Goal: Transaction & Acquisition: Purchase product/service

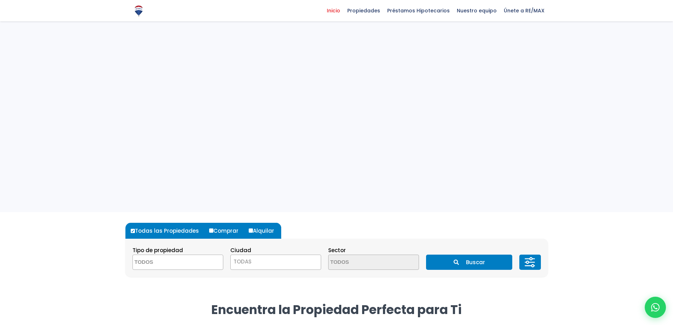
select select
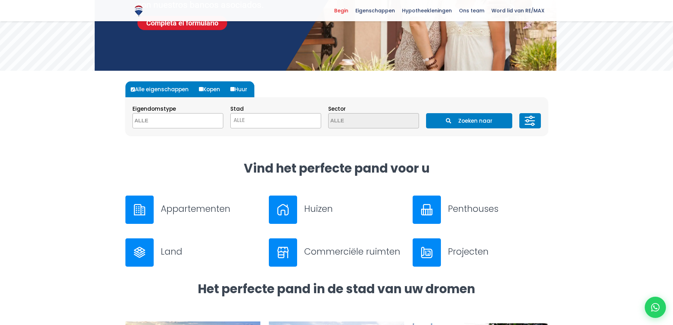
click at [195, 208] on font "Appartementen" at bounding box center [196, 209] width 70 height 12
click at [244, 121] on font "ALLE" at bounding box center [239, 119] width 11 height 7
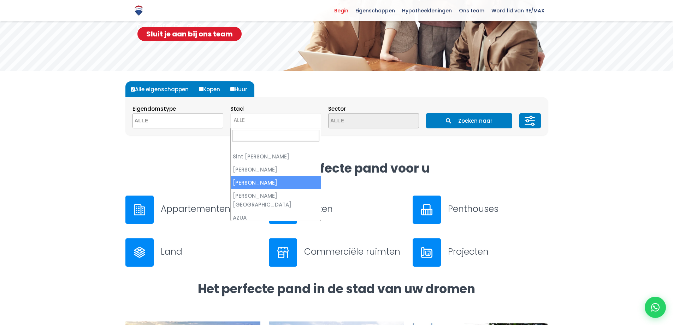
select select "149"
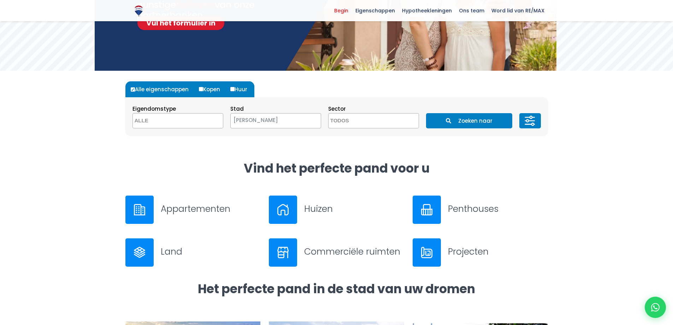
click at [402, 120] on span at bounding box center [373, 120] width 91 height 15
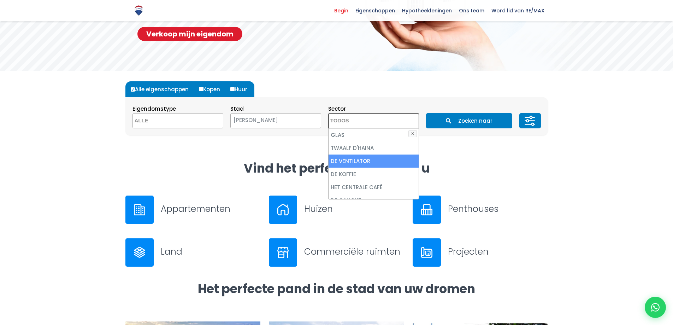
scroll to position [247, 0]
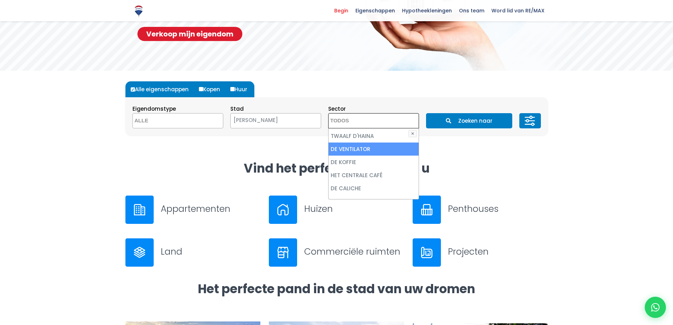
click at [473, 151] on div "Alle eigenschappen Kopen Huur Eigendomstype APPARTEMENT THUIS COMMERCIËLE RUIMT…" at bounding box center [336, 115] width 431 height 89
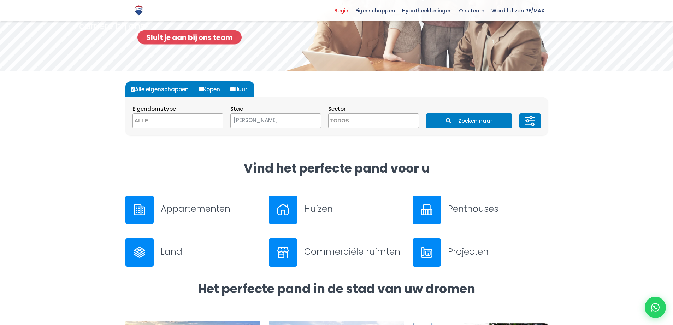
click at [191, 122] on textarea "Zoekopdracht" at bounding box center [167, 120] width 69 height 15
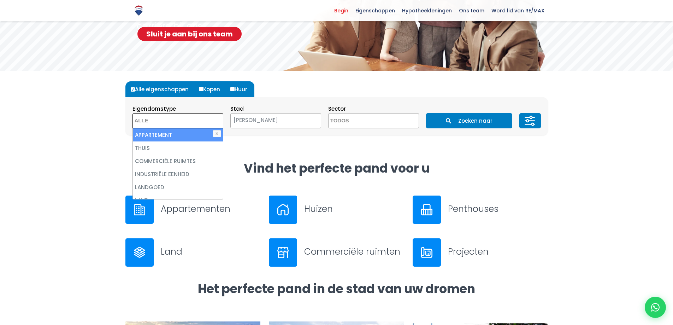
click at [171, 134] on li "APPARTEMENT" at bounding box center [178, 134] width 90 height 13
select select "apartment"
click at [456, 123] on button "Zoeken naar" at bounding box center [469, 120] width 86 height 15
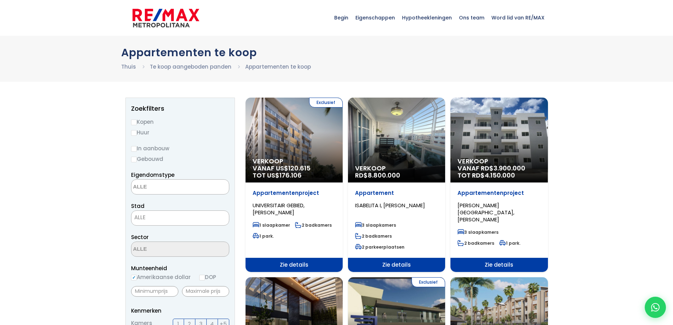
scroll to position [35, 0]
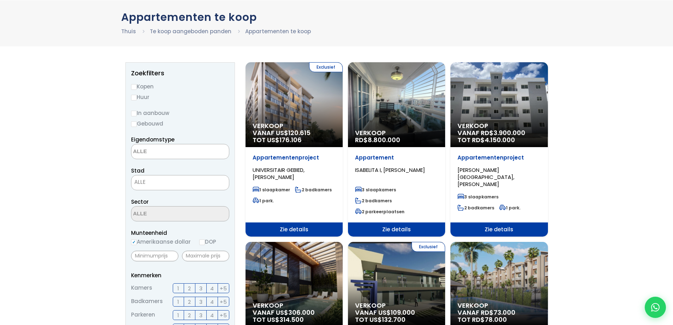
click at [152, 180] on span "ALLE" at bounding box center [181, 182] width 98 height 10
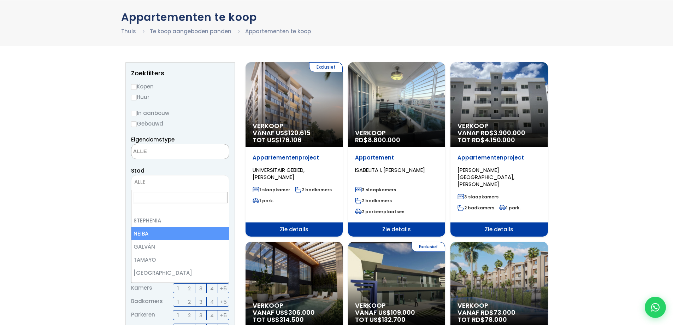
scroll to position [212, 0]
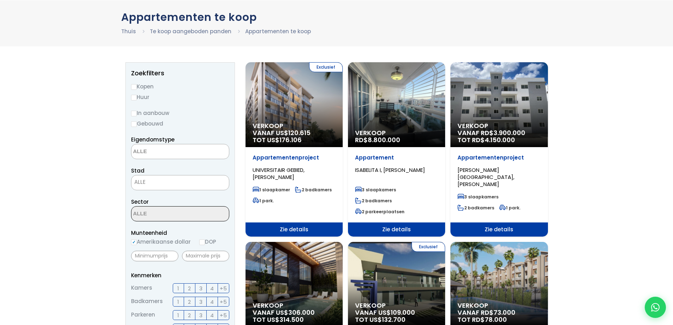
click at [163, 153] on textarea "Zoekopdracht" at bounding box center [166, 151] width 69 height 15
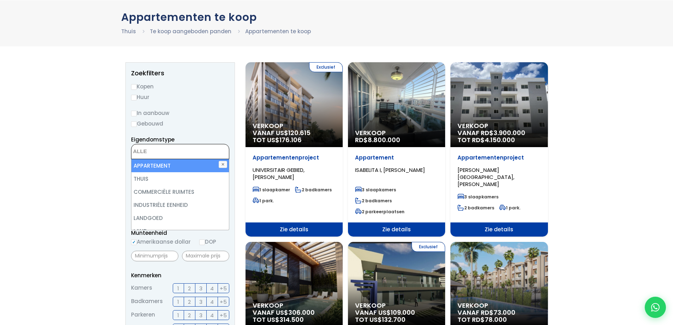
click at [159, 167] on font "APPARTEMENT" at bounding box center [152, 165] width 37 height 7
select select "apartment"
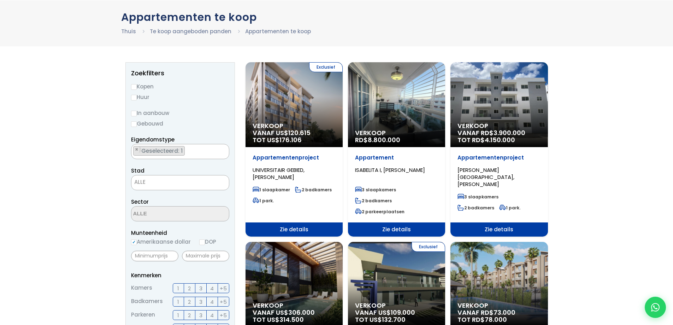
scroll to position [0, 0]
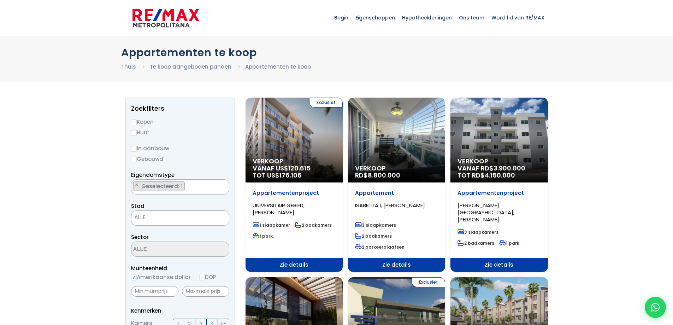
click at [136, 121] on input "Kopen" at bounding box center [134, 122] width 6 height 6
radio input "true"
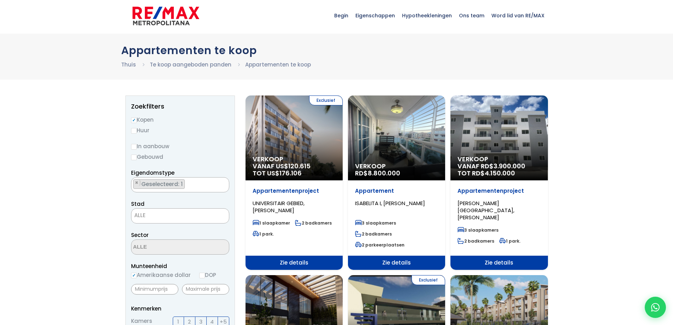
scroll to position [35, 0]
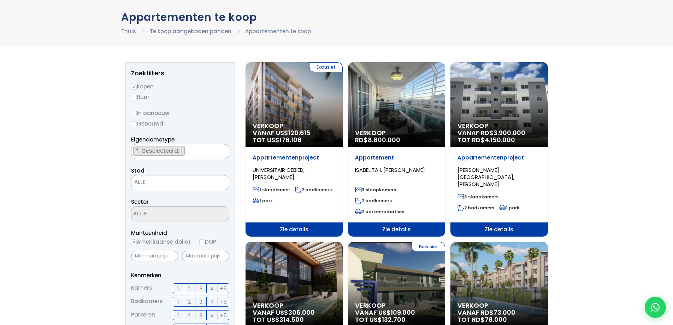
click at [169, 179] on span "ALLE" at bounding box center [181, 182] width 98 height 10
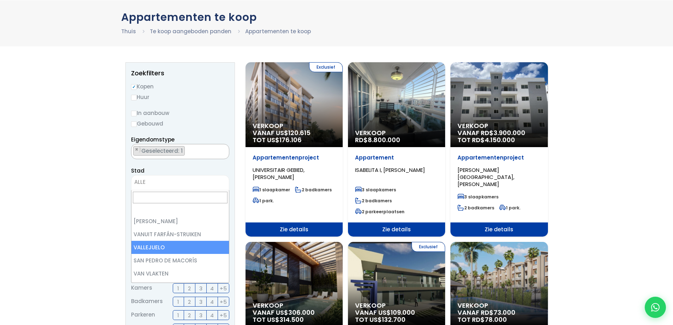
scroll to position [1485, 0]
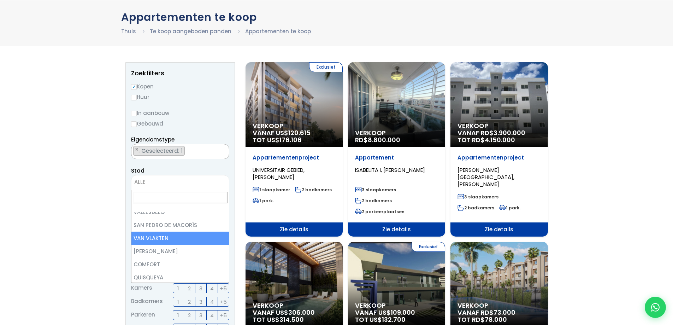
click at [146, 194] on input "Zoekopdracht" at bounding box center [180, 198] width 95 height 12
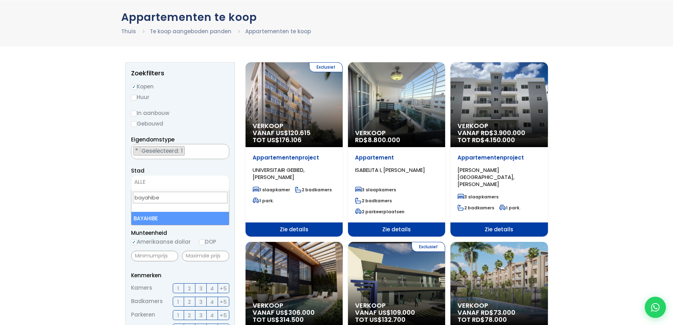
type input "bayahibe"
select select "440"
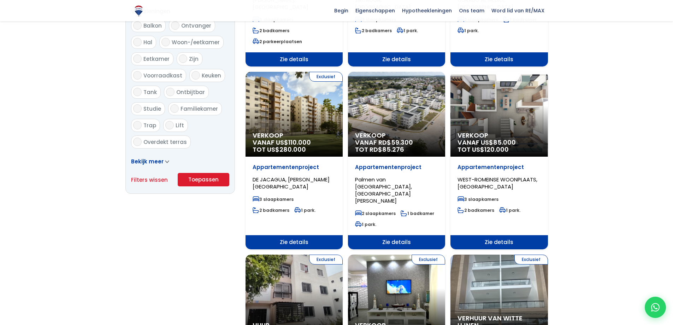
scroll to position [424, 0]
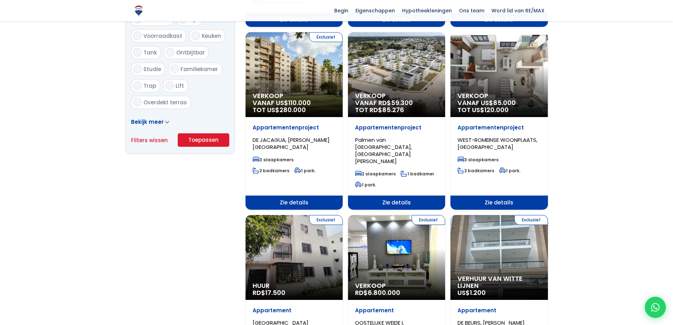
click at [215, 138] on font "Toepassen" at bounding box center [203, 139] width 30 height 7
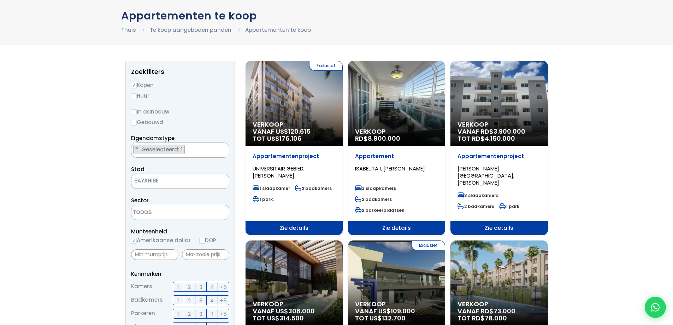
scroll to position [35, 0]
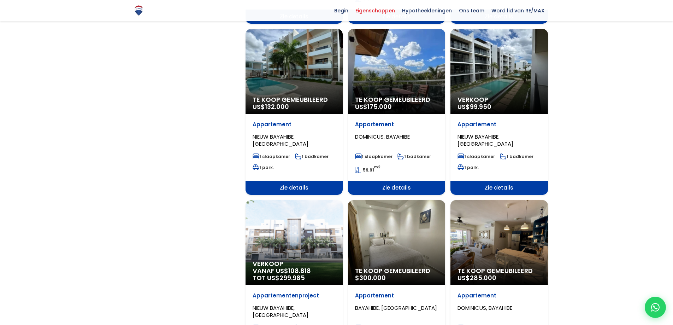
scroll to position [566, 0]
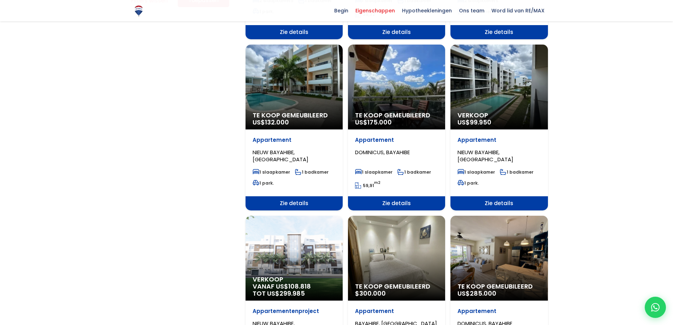
click at [289, 89] on div "Te koop gemeubileerd US$ 132.000" at bounding box center [294, 87] width 97 height 85
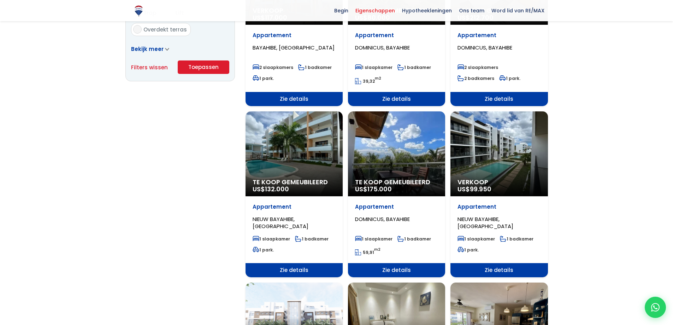
scroll to position [495, 0]
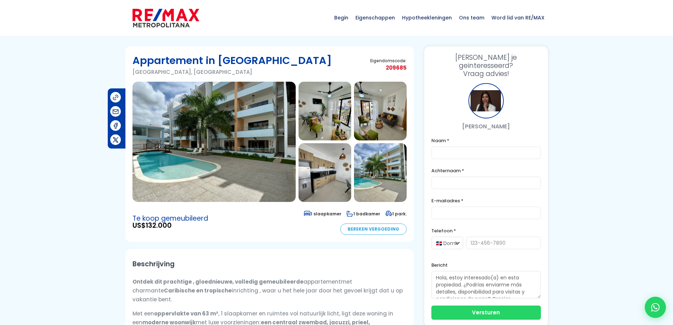
click at [337, 129] on img at bounding box center [325, 111] width 53 height 59
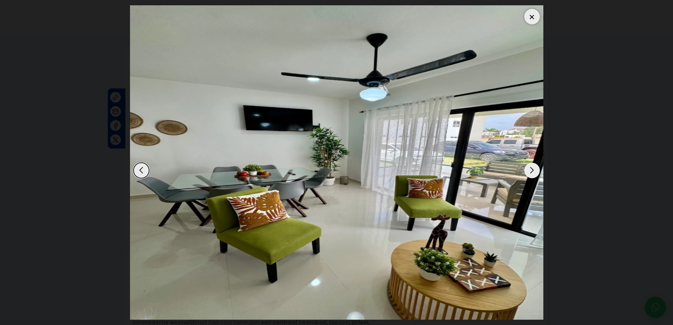
click at [533, 172] on div "Volgende dia" at bounding box center [533, 171] width 16 height 16
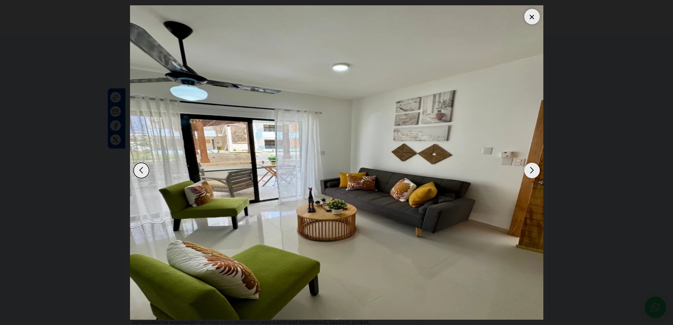
click at [533, 172] on div "Volgende dia" at bounding box center [533, 171] width 16 height 16
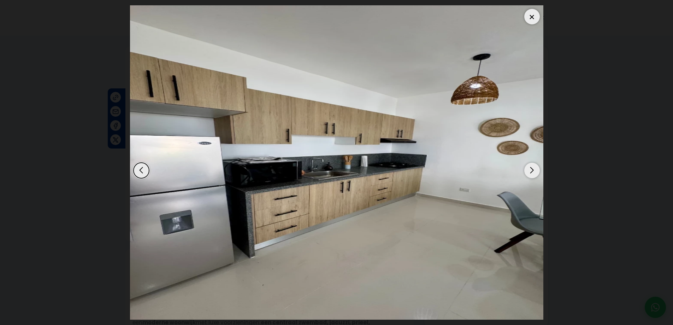
click at [533, 172] on div "Volgende dia" at bounding box center [533, 171] width 16 height 16
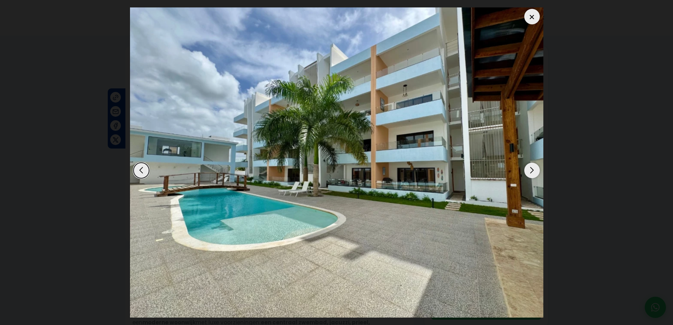
click at [534, 171] on div "Volgende dia" at bounding box center [533, 171] width 16 height 16
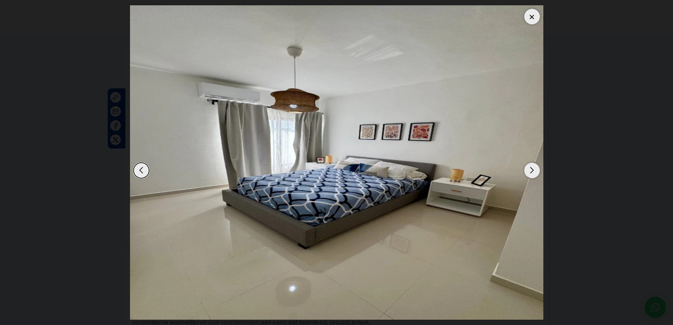
click at [534, 171] on div "Volgende dia" at bounding box center [533, 171] width 16 height 16
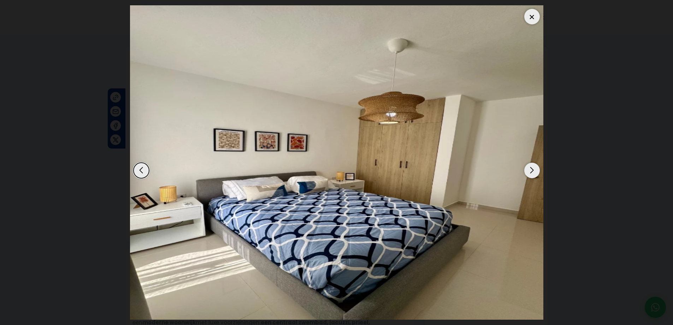
click at [534, 171] on div "Volgende dia" at bounding box center [533, 171] width 16 height 16
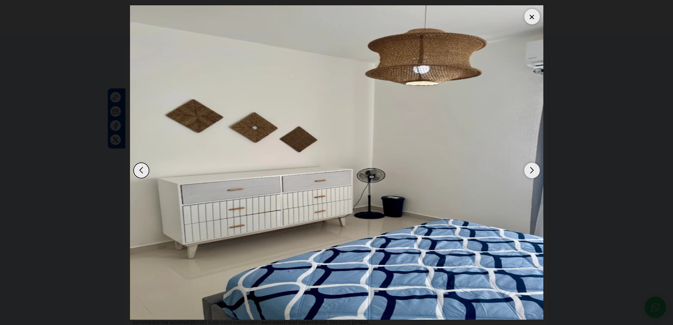
click at [534, 171] on div "Volgende dia" at bounding box center [533, 171] width 16 height 16
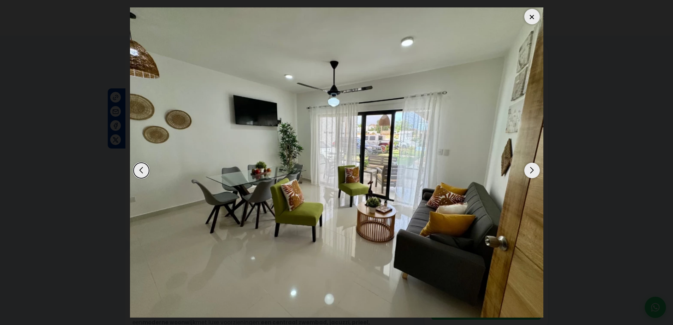
click at [534, 171] on div "Volgende dia" at bounding box center [533, 171] width 16 height 16
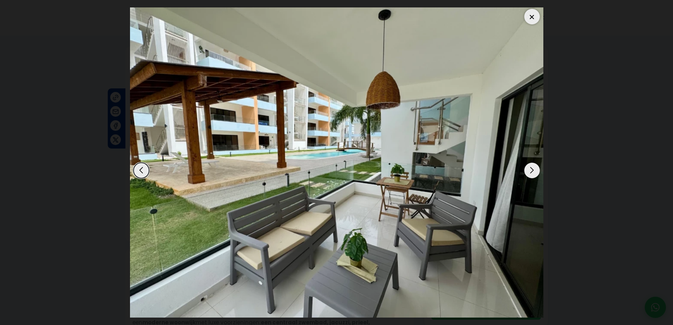
click at [534, 171] on div "Volgende dia" at bounding box center [533, 171] width 16 height 16
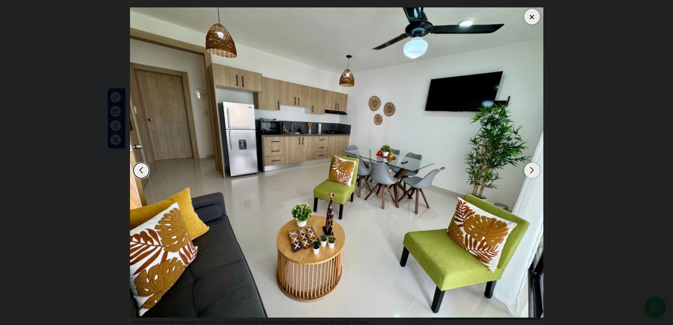
click at [141, 171] on div "Vorige dia" at bounding box center [142, 171] width 16 height 16
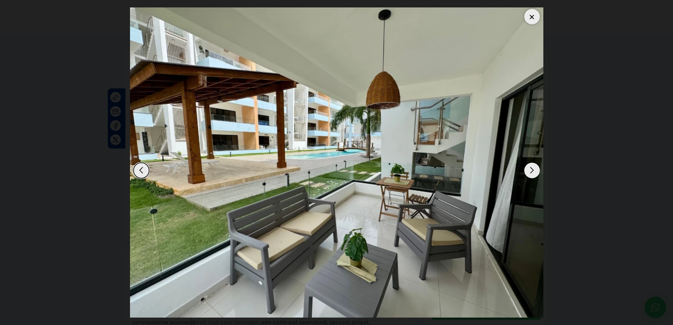
click at [532, 171] on div "Volgende dia" at bounding box center [533, 171] width 16 height 16
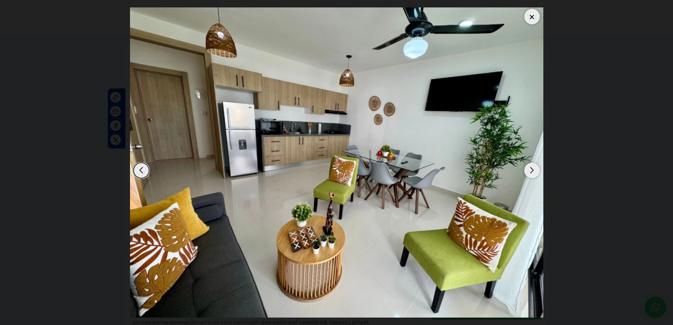
click at [532, 171] on div "Volgende dia" at bounding box center [533, 171] width 16 height 16
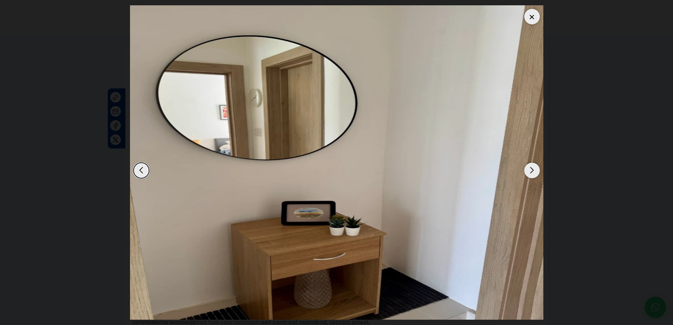
click at [532, 172] on div "Volgende dia" at bounding box center [533, 171] width 16 height 16
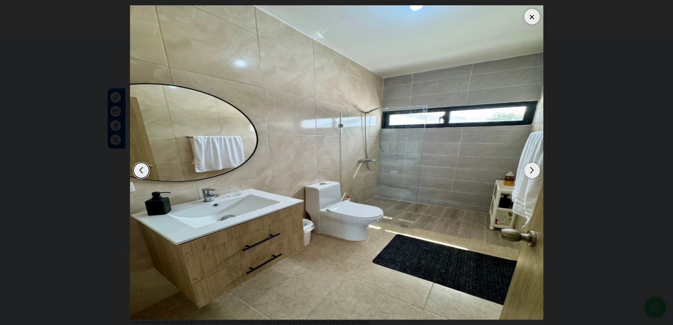
click at [533, 173] on div "Volgende dia" at bounding box center [533, 171] width 16 height 16
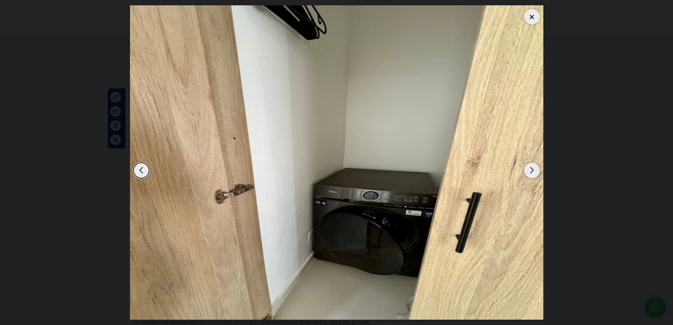
click at [533, 169] on div "Volgende dia" at bounding box center [533, 171] width 16 height 16
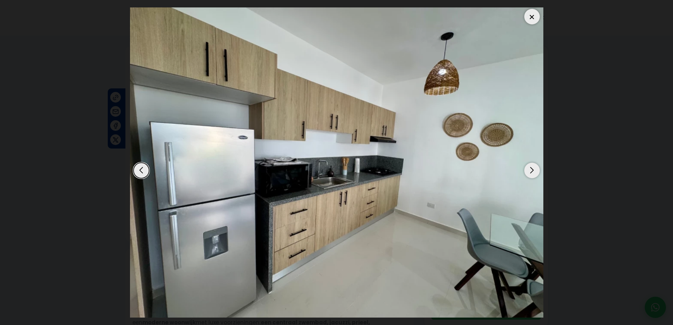
click at [531, 171] on div "Volgende dia" at bounding box center [533, 171] width 16 height 16
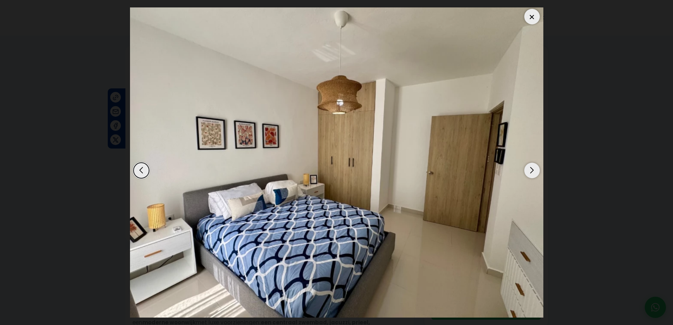
click at [532, 17] on div at bounding box center [533, 17] width 16 height 16
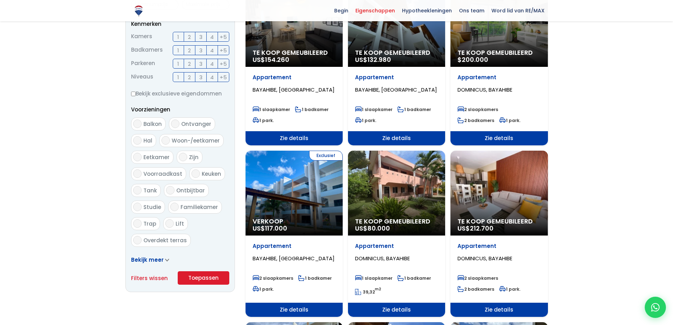
scroll to position [247, 0]
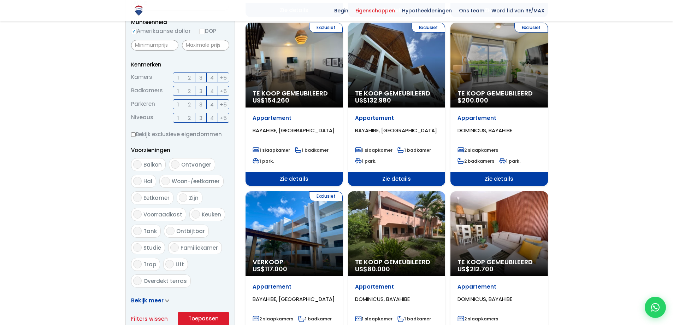
click at [188, 77] on font "2" at bounding box center [189, 77] width 3 height 7
click at [0, 0] on input "2" at bounding box center [0, 0] width 0 height 0
click at [189, 91] on font "2" at bounding box center [189, 90] width 3 height 7
click at [0, 0] on input "2" at bounding box center [0, 0] width 0 height 0
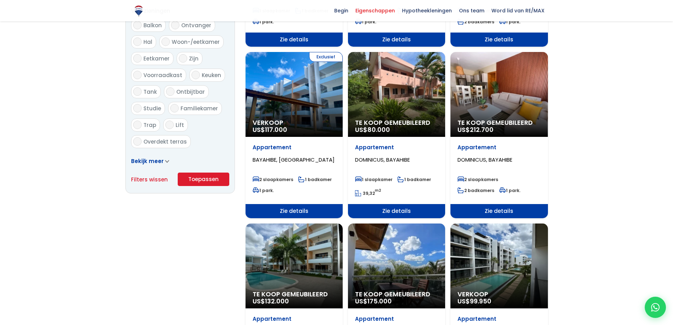
scroll to position [389, 0]
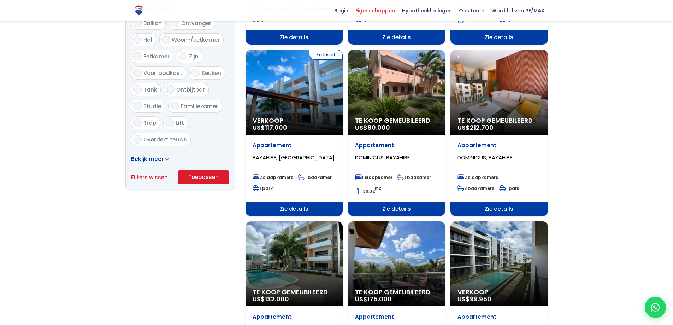
click at [209, 177] on font "Toepassen" at bounding box center [203, 176] width 30 height 7
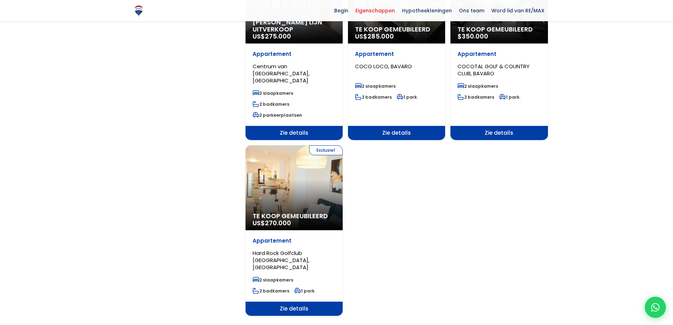
scroll to position [848, 0]
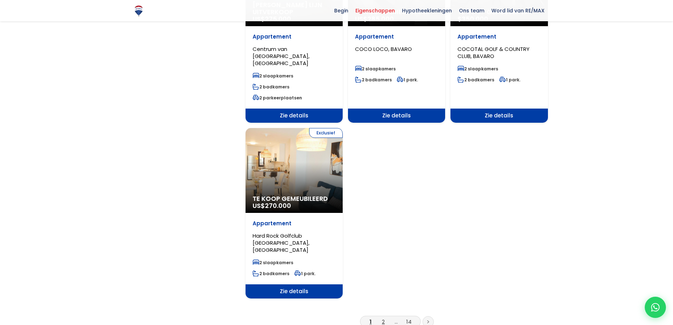
click at [384, 318] on font "2" at bounding box center [383, 321] width 3 height 7
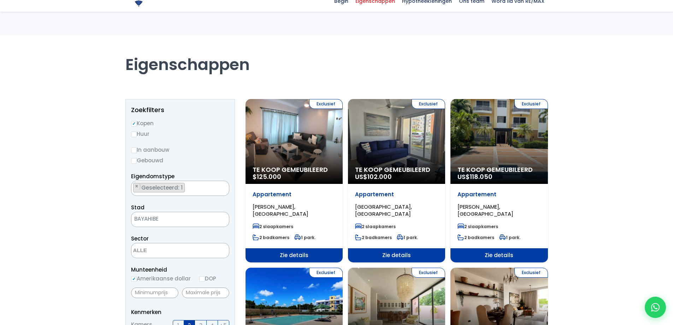
scroll to position [106, 0]
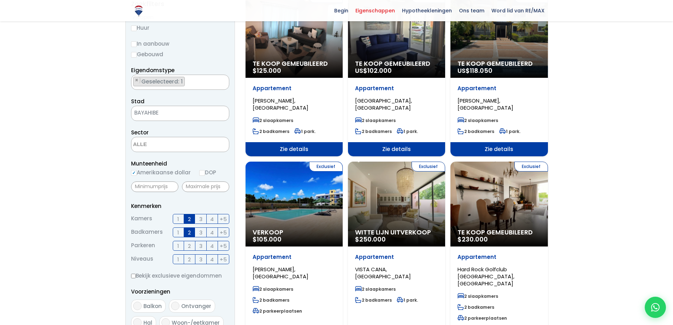
click at [195, 83] on ul "× Geselecteerd: 1" at bounding box center [176, 82] width 89 height 15
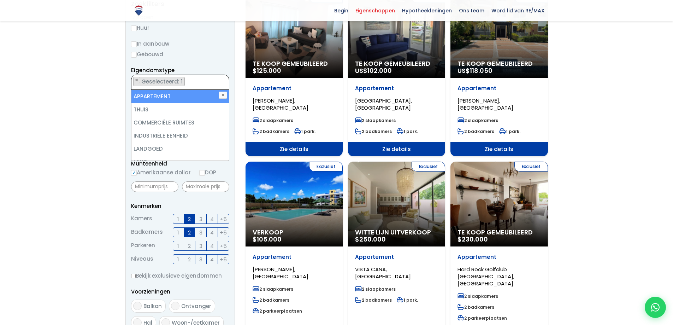
click at [169, 95] on font "APPARTEMENT" at bounding box center [152, 96] width 37 height 7
select select
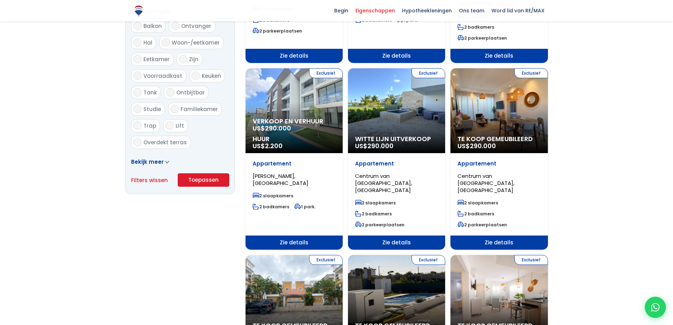
scroll to position [389, 0]
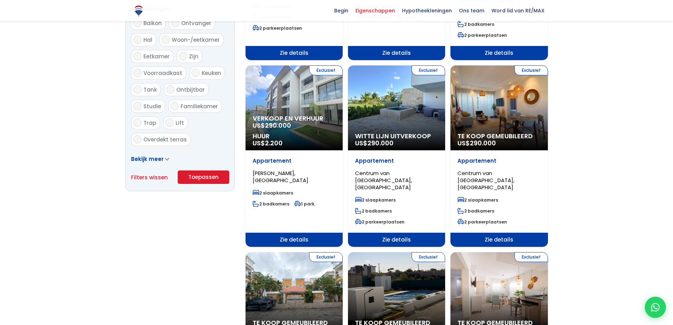
click at [211, 178] on font "Toepassen" at bounding box center [203, 176] width 30 height 7
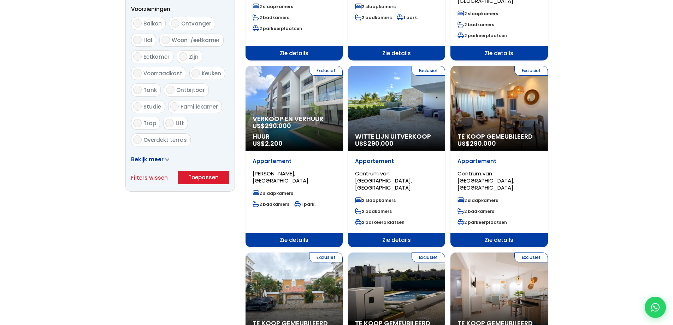
scroll to position [5, 0]
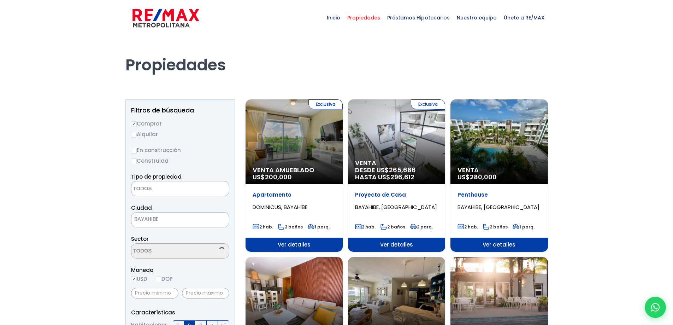
select select
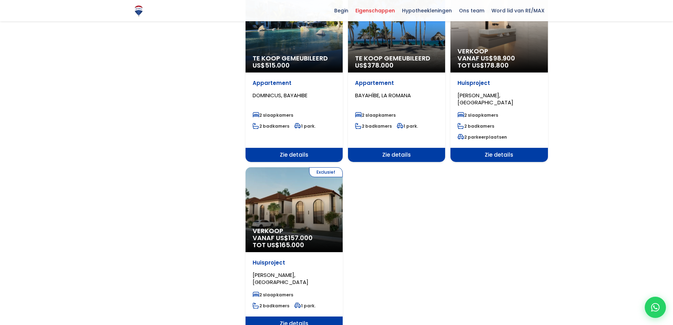
scroll to position [848, 0]
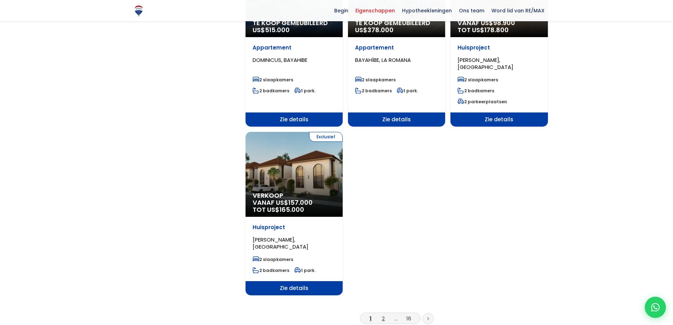
click at [385, 315] on font "2" at bounding box center [383, 318] width 3 height 7
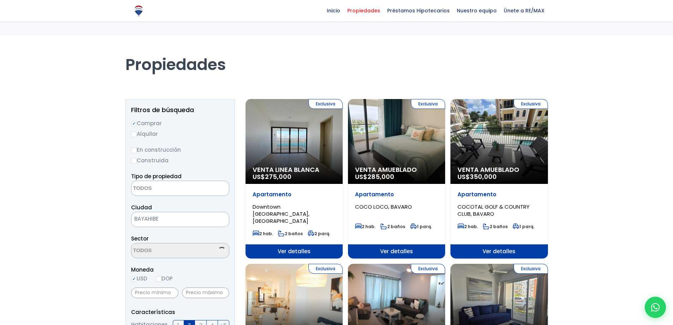
select select
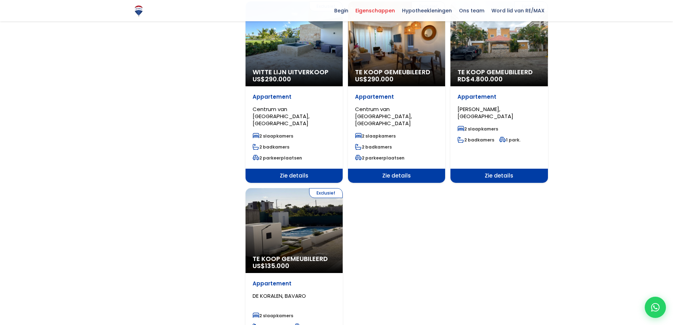
scroll to position [848, 0]
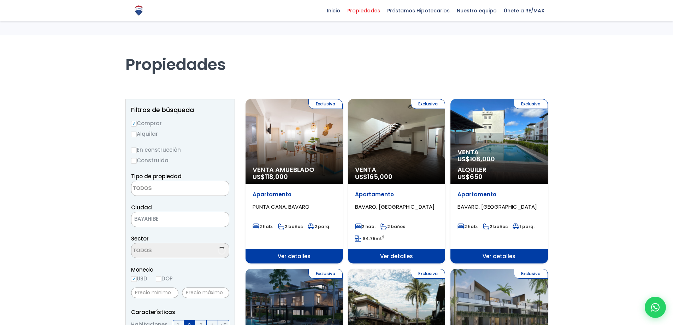
select select
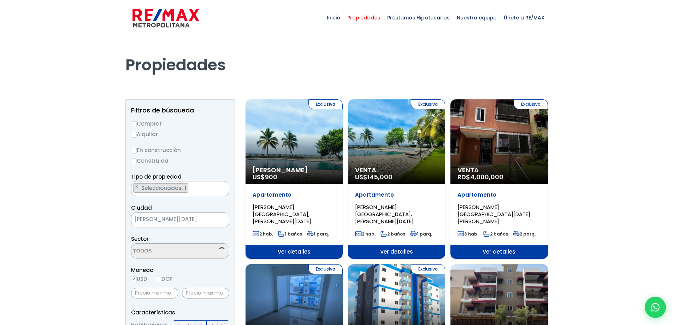
click at [205, 217] on span "[PERSON_NAME]" at bounding box center [172, 219] width 80 height 10
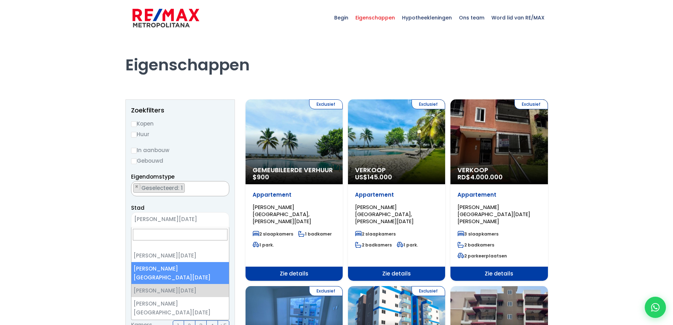
select select "148"
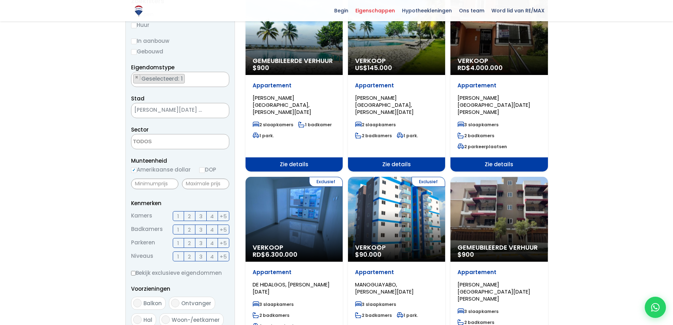
scroll to position [106, 0]
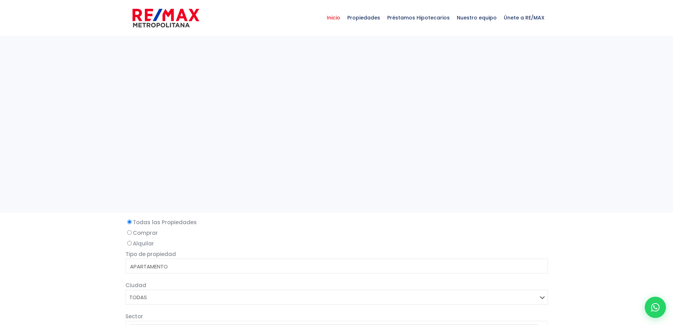
select select
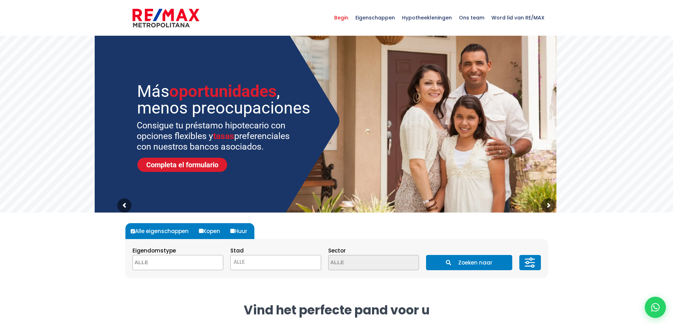
click at [200, 231] on input "Kopen" at bounding box center [201, 231] width 4 height 4
radio input "true"
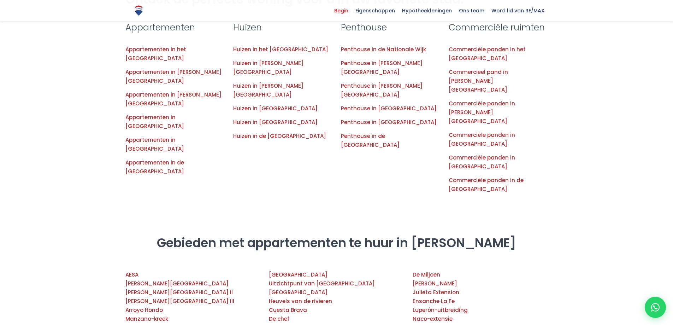
scroll to position [601, 0]
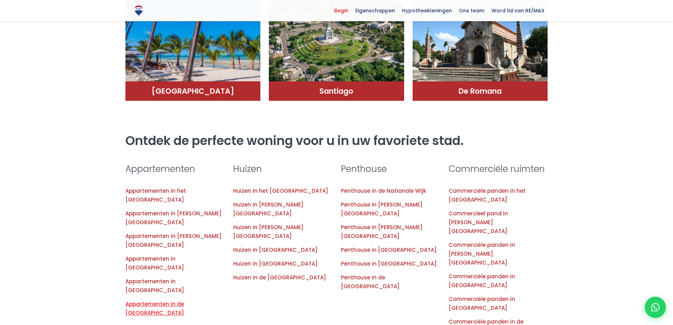
click at [163, 300] on font "Appartementen in de [GEOGRAPHIC_DATA]" at bounding box center [154, 308] width 59 height 16
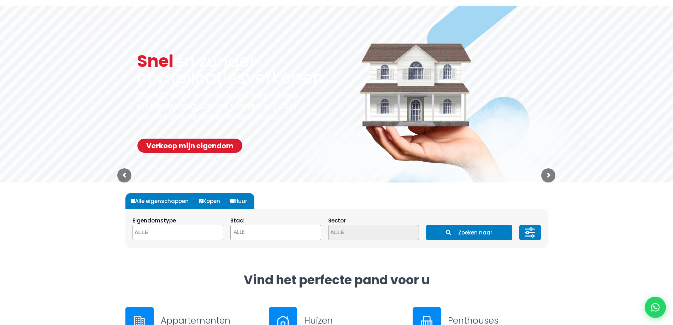
scroll to position [0, 0]
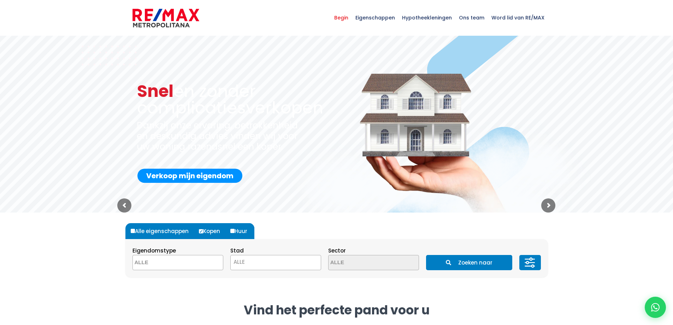
click at [190, 175] on font "Verkoop mijn eigendom" at bounding box center [189, 176] width 87 height 10
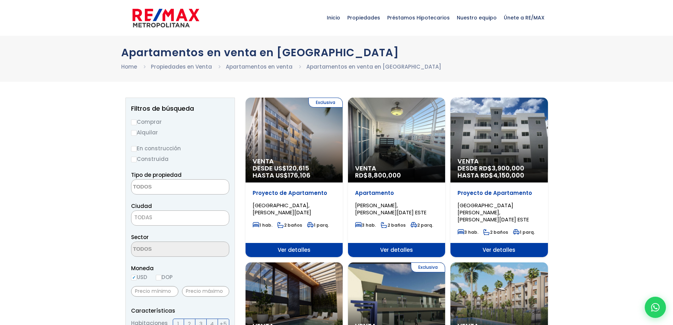
select select
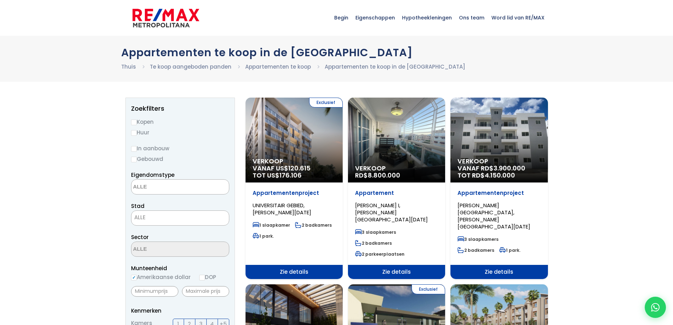
click at [132, 123] on input "Kopen" at bounding box center [134, 122] width 6 height 6
radio input "true"
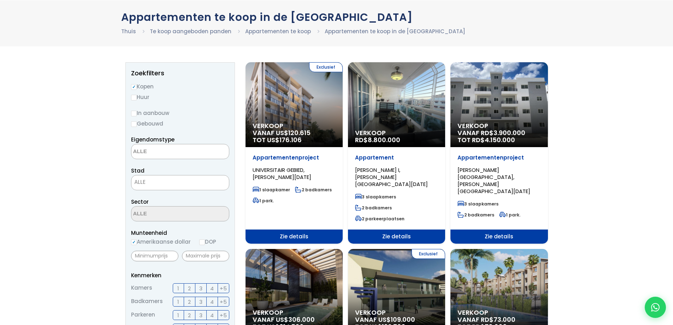
click at [134, 113] on input "In aanbouw" at bounding box center [134, 114] width 6 height 6
radio input "true"
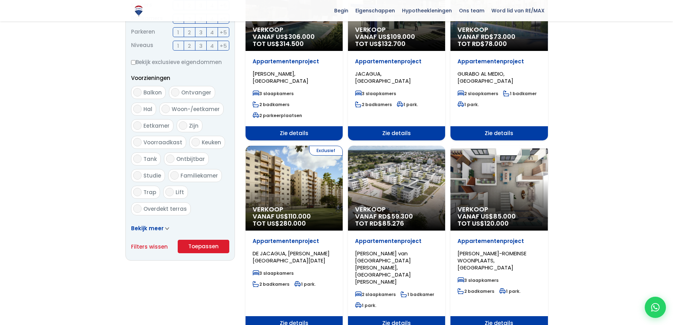
scroll to position [318, 0]
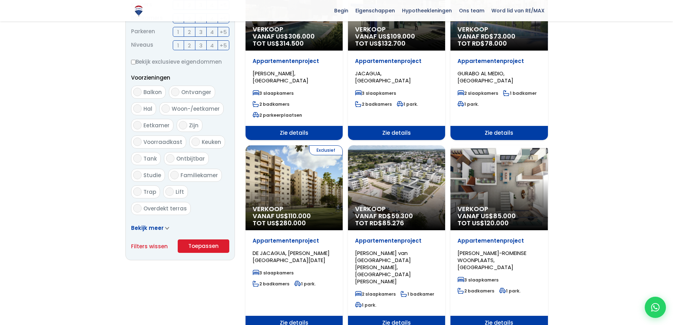
click at [201, 247] on font "Toepassen" at bounding box center [203, 245] width 30 height 7
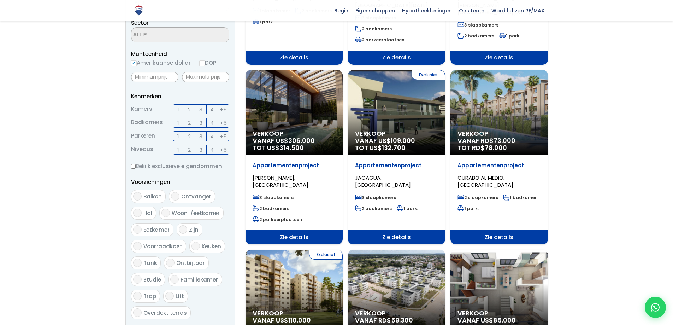
scroll to position [212, 0]
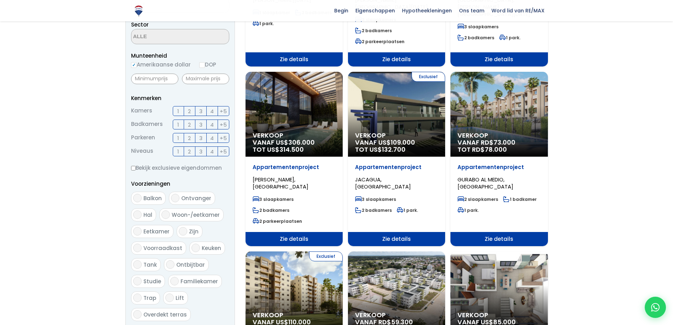
click at [188, 110] on font "2" at bounding box center [189, 110] width 3 height 7
click at [0, 0] on input "2" at bounding box center [0, 0] width 0 height 0
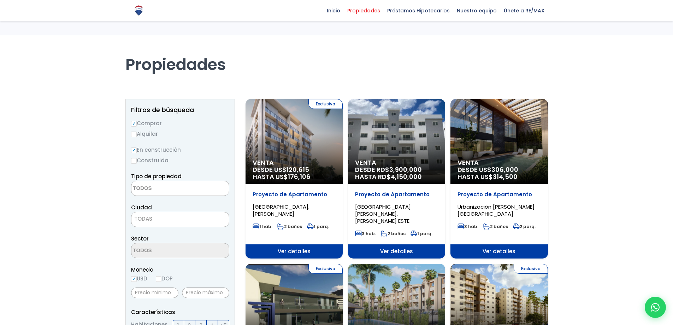
select select
click at [189, 321] on span "2" at bounding box center [189, 325] width 3 height 9
click at [0, 0] on input "2" at bounding box center [0, 0] width 0 height 0
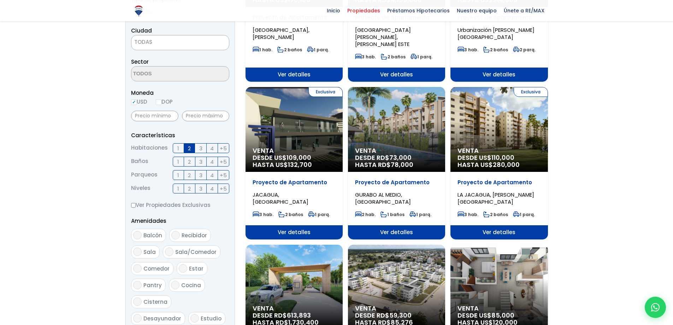
click at [0, 0] on input "2" at bounding box center [0, 0] width 0 height 0
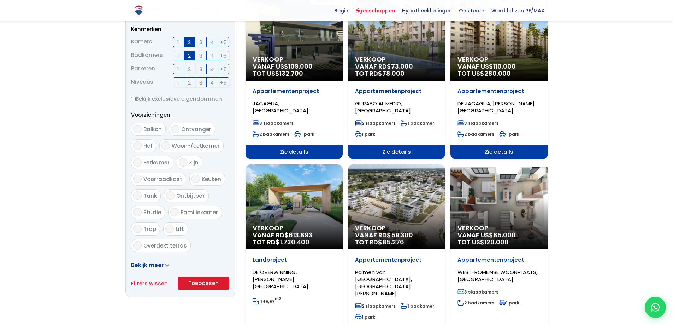
scroll to position [389, 0]
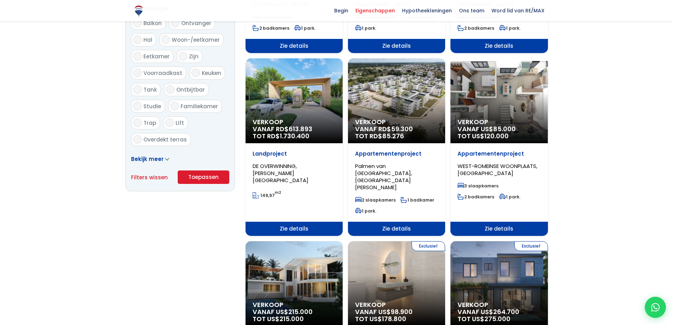
click at [210, 177] on font "Toepassen" at bounding box center [203, 176] width 30 height 7
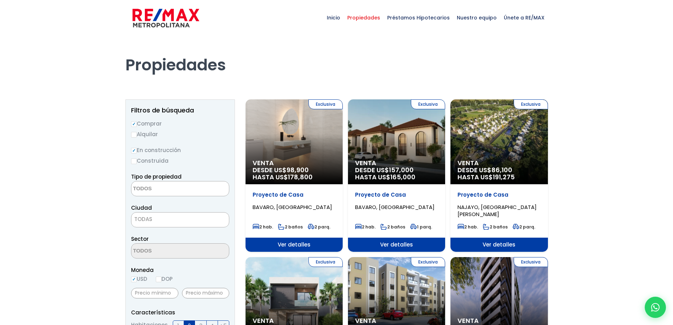
select select
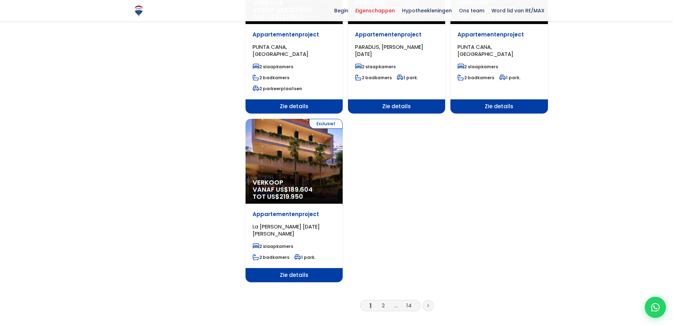
scroll to position [884, 0]
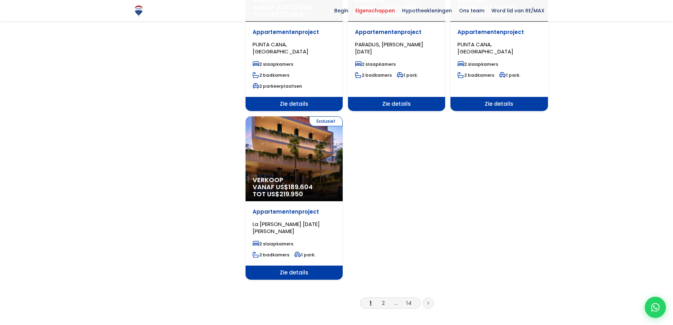
click at [427, 301] on icon at bounding box center [428, 303] width 2 height 4
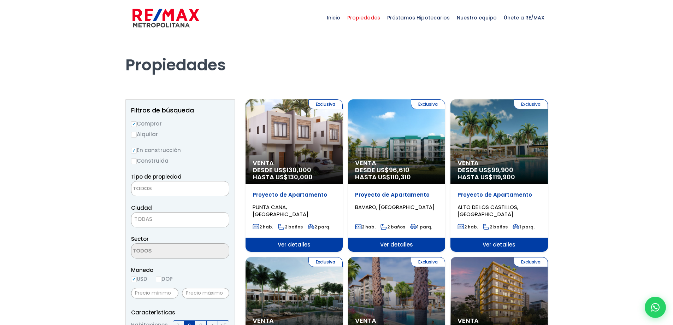
select select
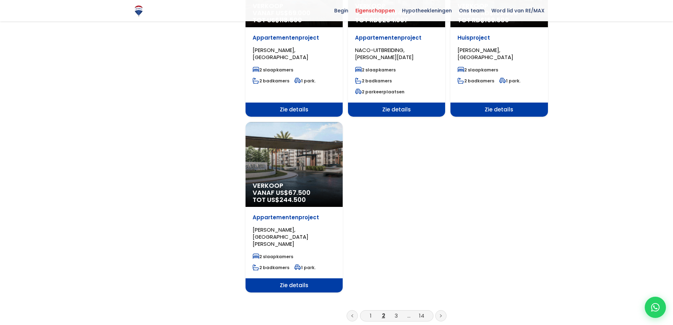
scroll to position [884, 0]
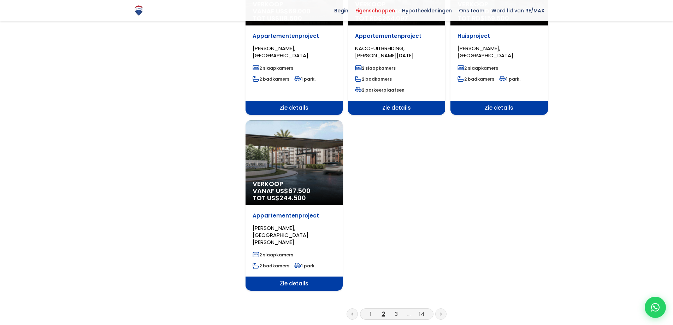
click at [442, 308] on link at bounding box center [441, 313] width 11 height 11
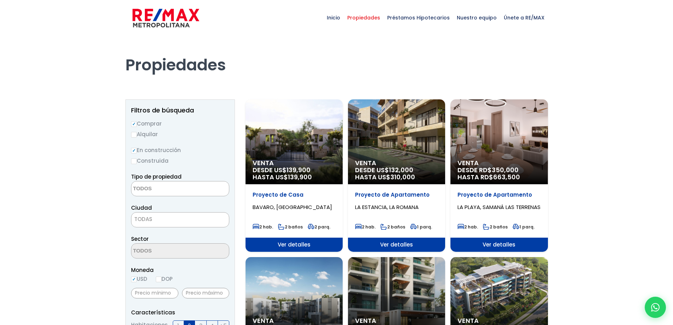
select select
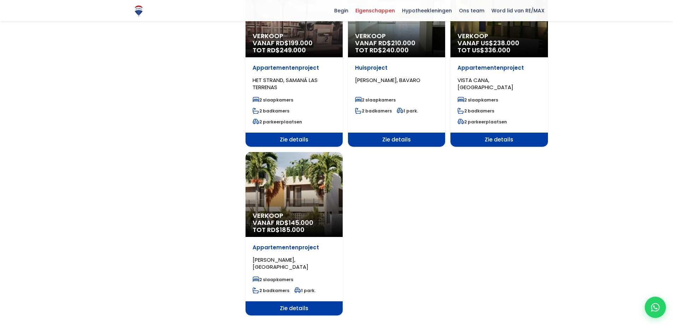
scroll to position [848, 0]
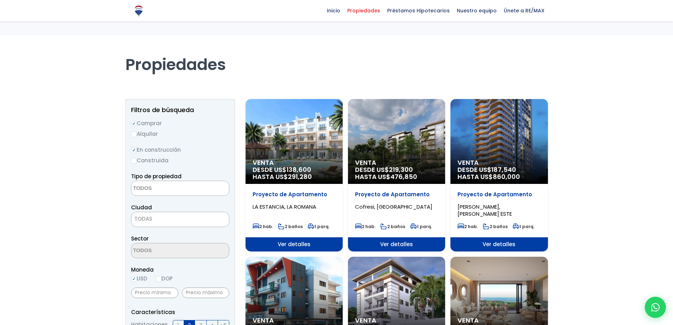
select select
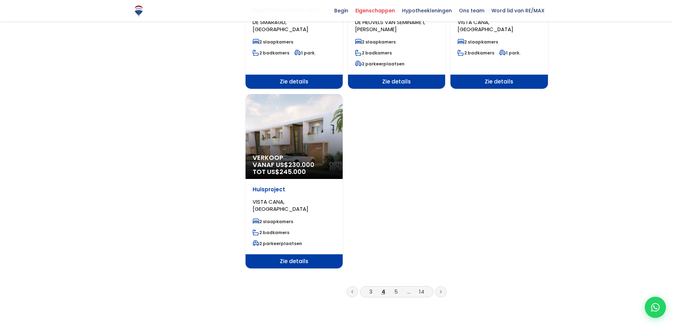
scroll to position [884, 0]
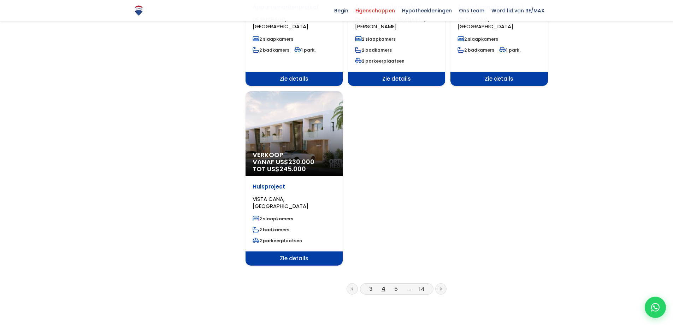
click at [442, 287] on icon at bounding box center [441, 289] width 2 height 4
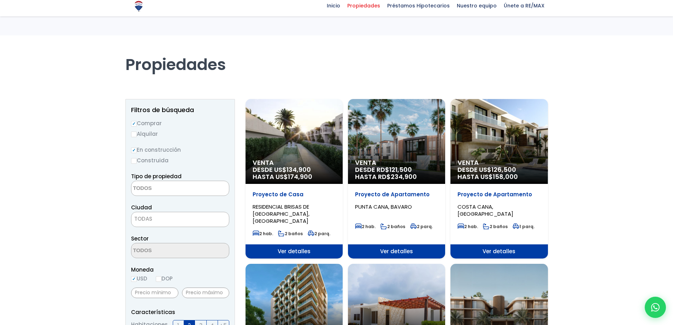
select select
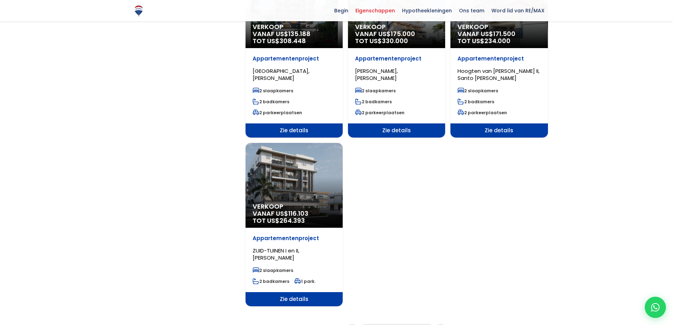
scroll to position [884, 0]
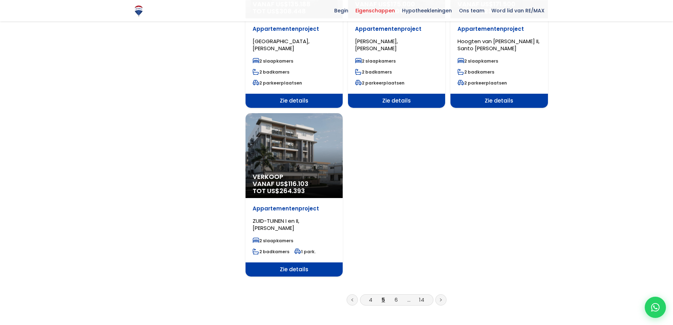
click at [443, 294] on link at bounding box center [441, 299] width 11 height 11
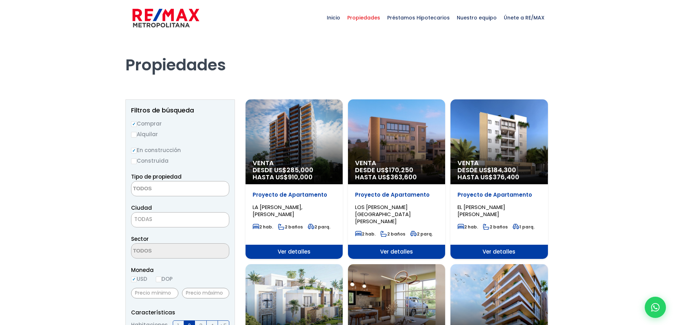
select select
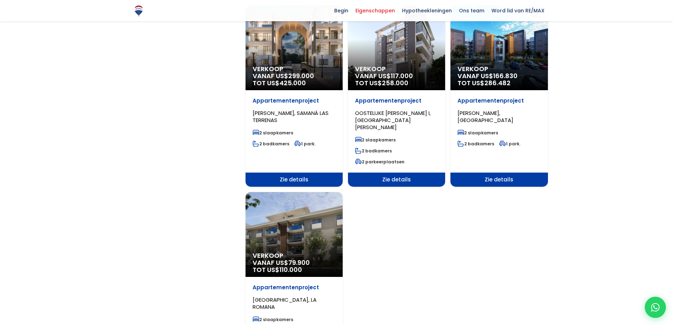
scroll to position [848, 0]
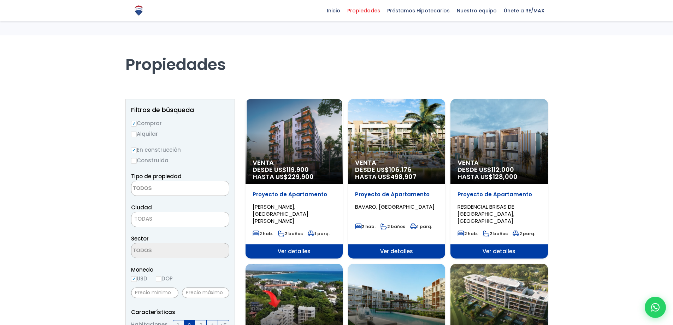
select select
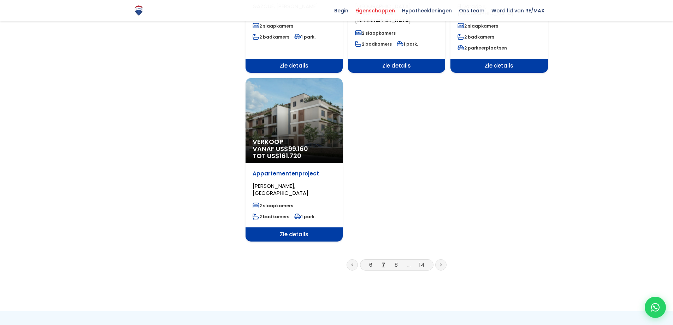
scroll to position [919, 0]
click at [439, 259] on link at bounding box center [441, 264] width 11 height 11
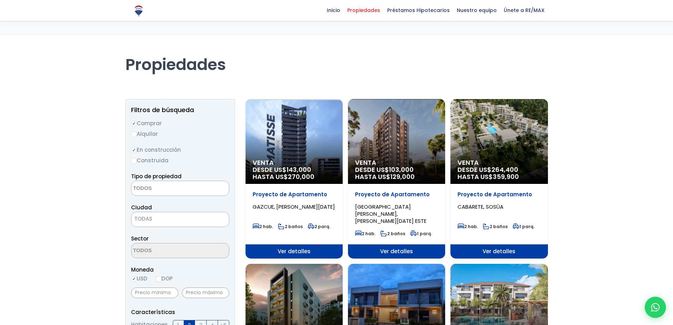
select select
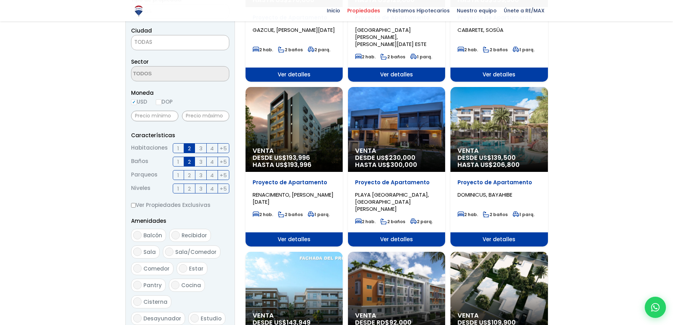
scroll to position [212, 0]
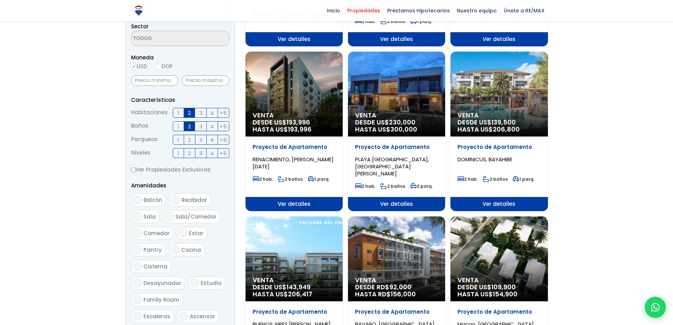
click at [481, 126] on span "HASTA US$ 206,800" at bounding box center [499, 129] width 83 height 7
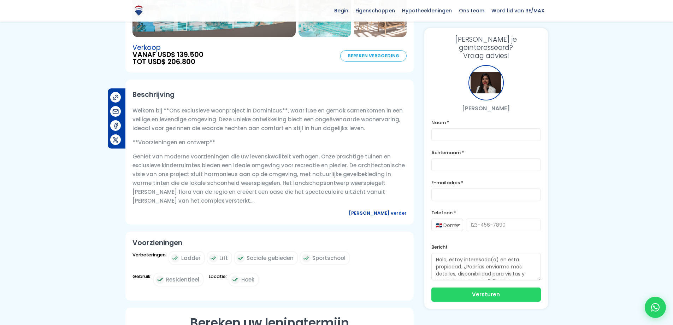
scroll to position [177, 0]
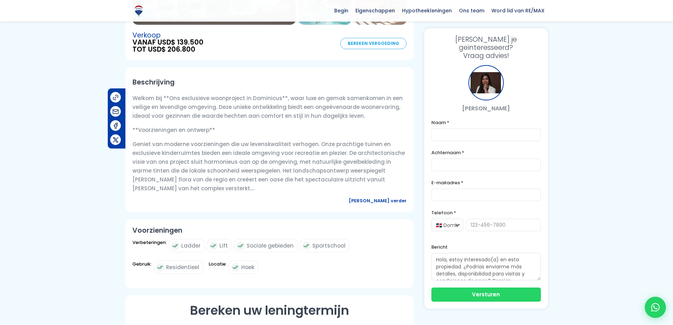
click at [388, 204] on font "Lees verder" at bounding box center [378, 201] width 58 height 6
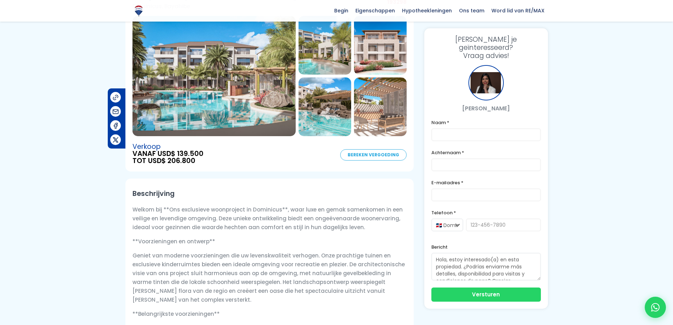
scroll to position [0, 0]
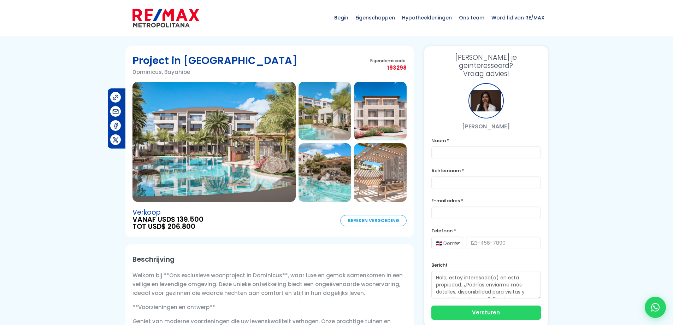
click at [262, 141] on img at bounding box center [214, 142] width 163 height 120
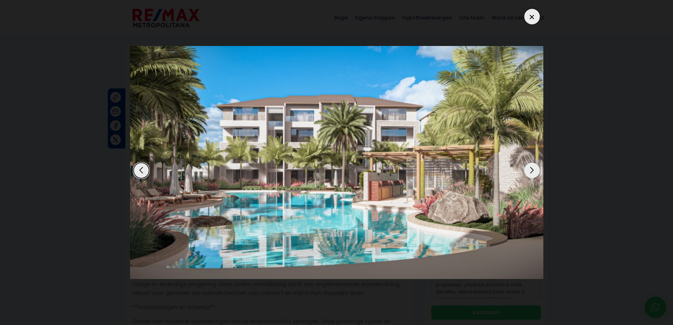
click at [533, 170] on div "Volgende dia" at bounding box center [533, 171] width 16 height 16
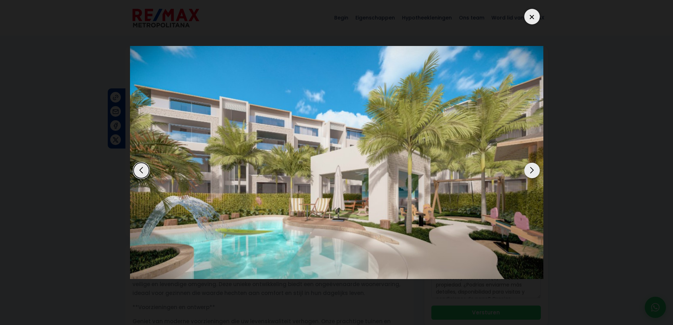
click at [533, 170] on div "Volgende dia" at bounding box center [533, 171] width 16 height 16
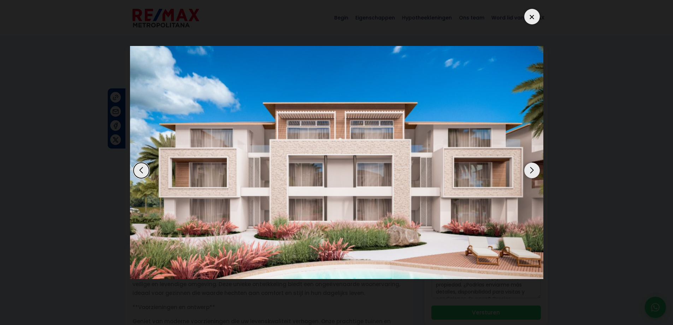
click at [533, 170] on div "Volgende dia" at bounding box center [533, 171] width 16 height 16
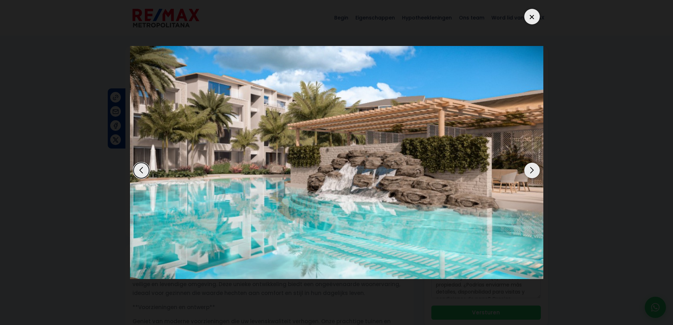
click at [533, 170] on div "Volgende dia" at bounding box center [533, 171] width 16 height 16
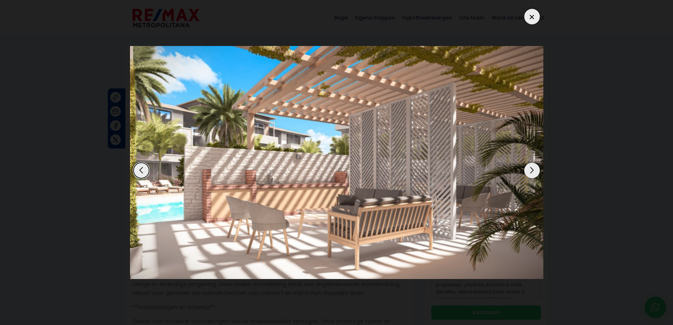
click at [533, 170] on div "Volgende dia" at bounding box center [533, 171] width 16 height 16
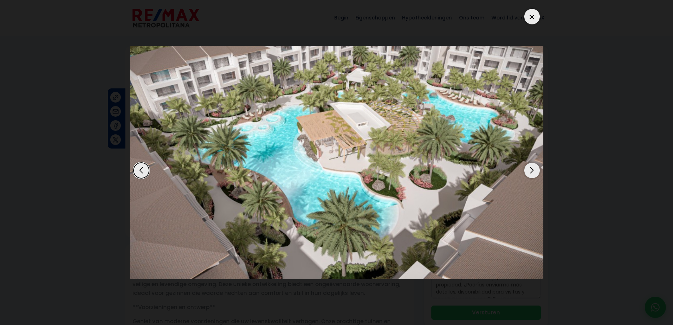
click at [533, 170] on div "Volgende dia" at bounding box center [533, 171] width 16 height 16
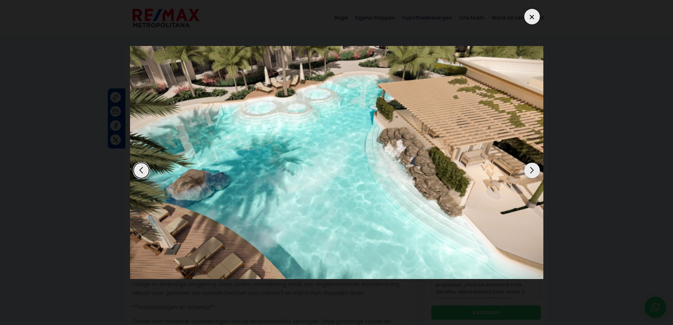
click at [533, 170] on div "Volgende dia" at bounding box center [533, 171] width 16 height 16
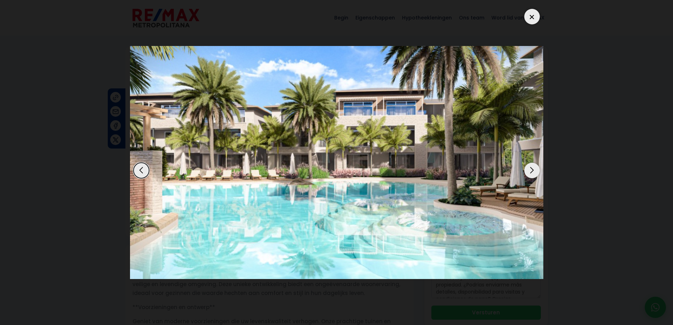
click at [533, 170] on div "Volgende dia" at bounding box center [533, 171] width 16 height 16
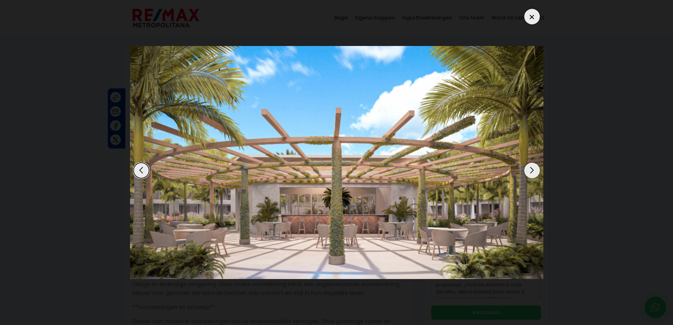
click at [533, 170] on div "Volgende dia" at bounding box center [533, 171] width 16 height 16
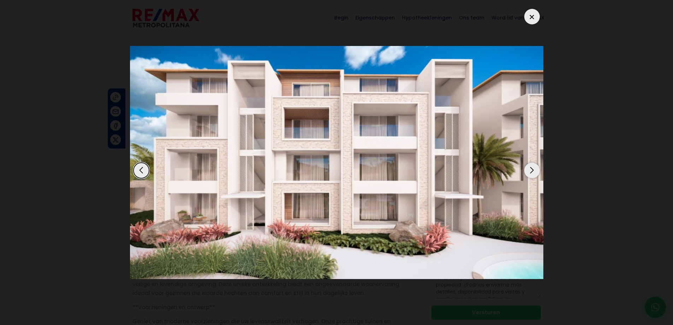
click at [533, 170] on div "Volgende dia" at bounding box center [533, 171] width 16 height 16
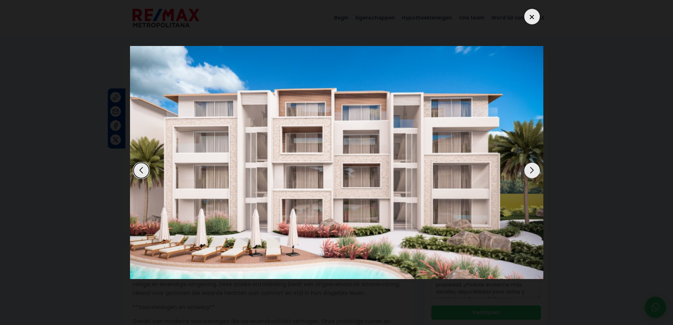
click at [533, 170] on div "Volgende dia" at bounding box center [533, 171] width 16 height 16
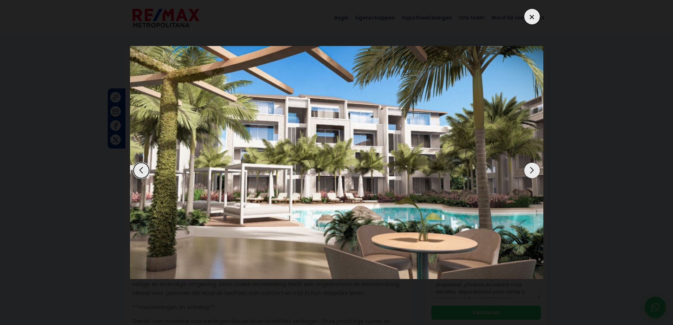
click at [533, 170] on div "Volgende dia" at bounding box center [533, 171] width 16 height 16
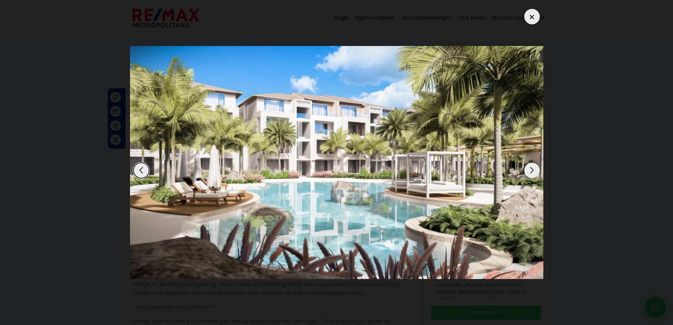
click at [533, 170] on div "Volgende dia" at bounding box center [533, 171] width 16 height 16
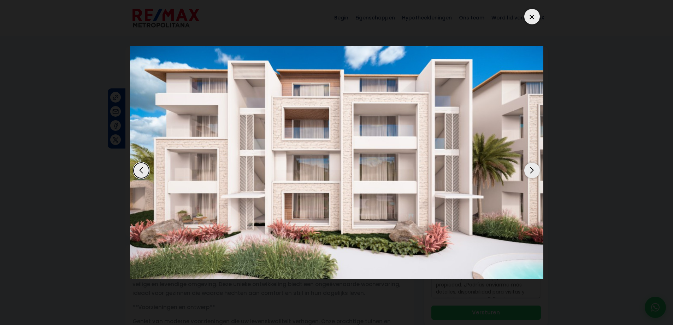
click at [533, 170] on div "Volgende dia" at bounding box center [533, 171] width 16 height 16
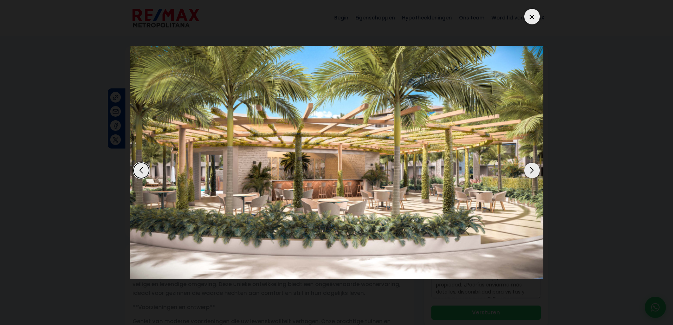
click at [533, 170] on div "Volgende dia" at bounding box center [533, 171] width 16 height 16
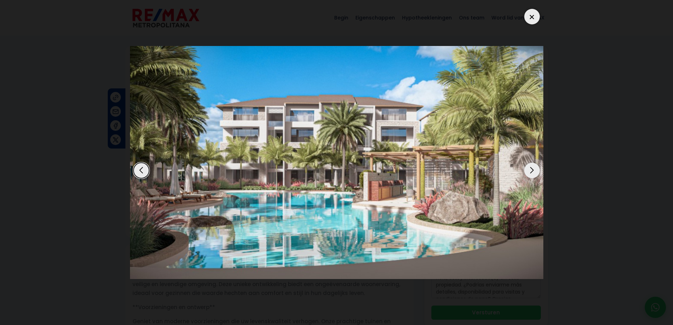
click at [533, 170] on div "Volgende dia" at bounding box center [533, 171] width 16 height 16
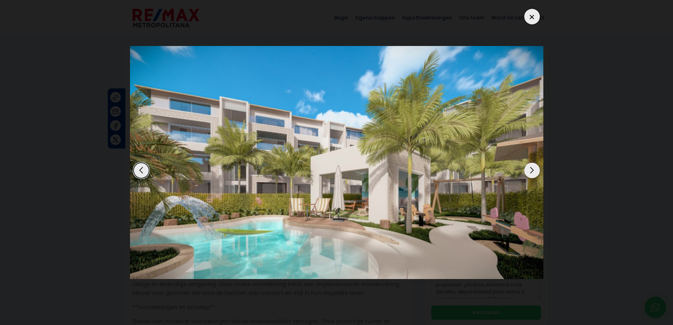
click at [533, 170] on div "Volgende dia" at bounding box center [533, 171] width 16 height 16
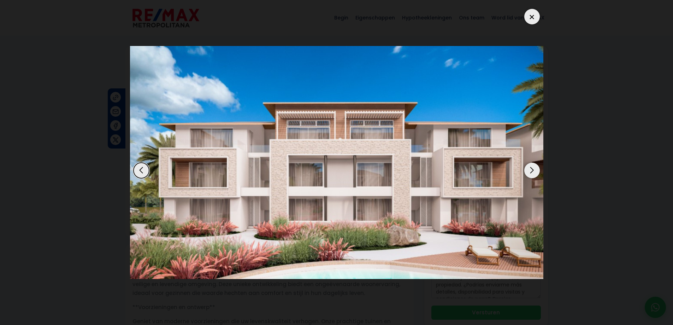
click at [533, 170] on div "Volgende dia" at bounding box center [533, 171] width 16 height 16
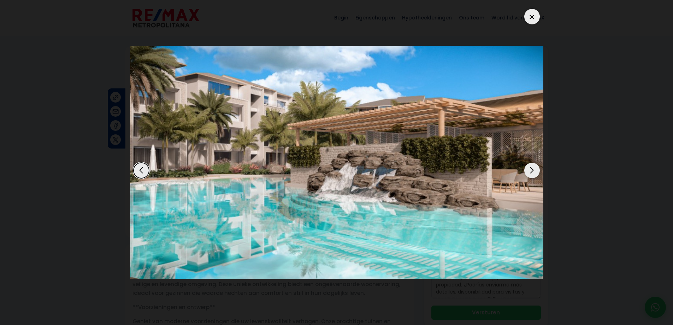
click at [533, 170] on div "Volgende dia" at bounding box center [533, 171] width 16 height 16
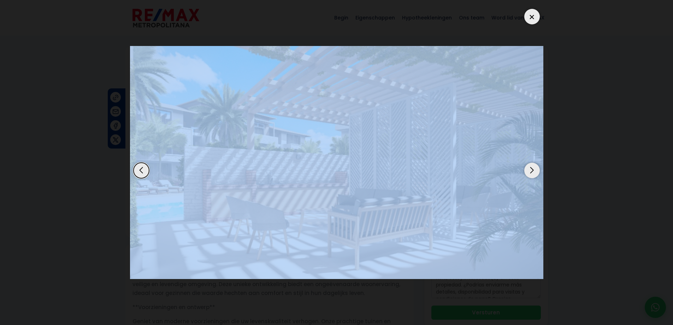
click at [533, 170] on div "Volgende dia" at bounding box center [533, 171] width 16 height 16
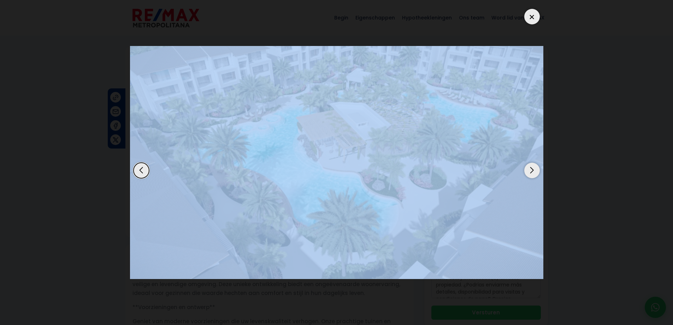
click at [534, 14] on div at bounding box center [533, 17] width 16 height 16
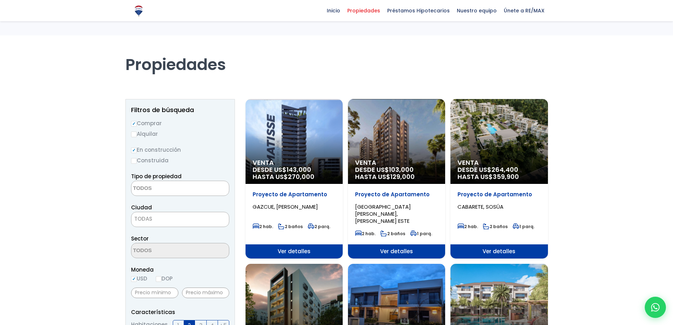
select select
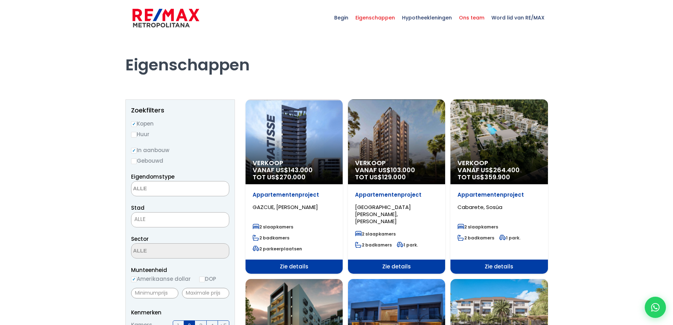
click at [471, 19] on font "Ons team" at bounding box center [471, 17] width 25 height 7
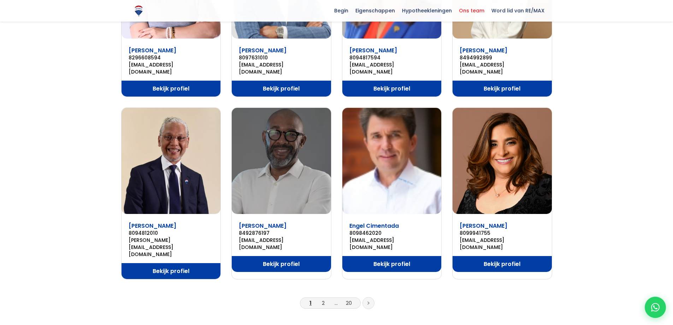
scroll to position [318, 0]
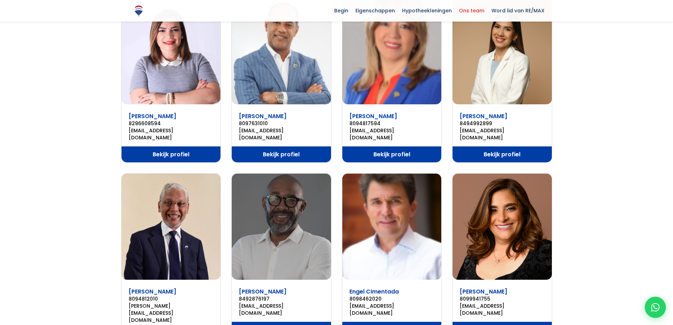
click at [493, 150] on font "Bekijk profiel" at bounding box center [502, 154] width 37 height 8
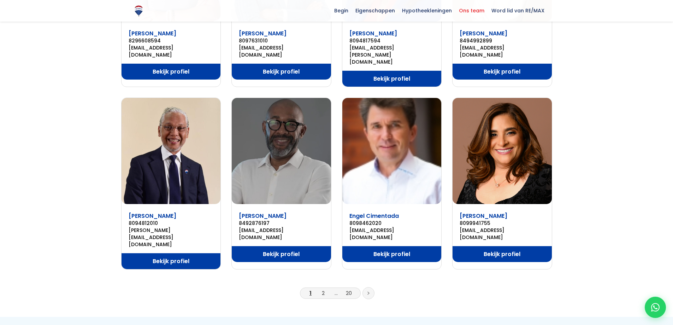
scroll to position [401, 0]
click at [322, 289] on font "2" at bounding box center [323, 292] width 3 height 7
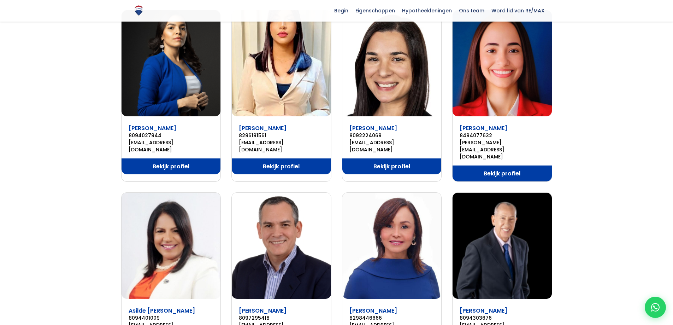
scroll to position [318, 0]
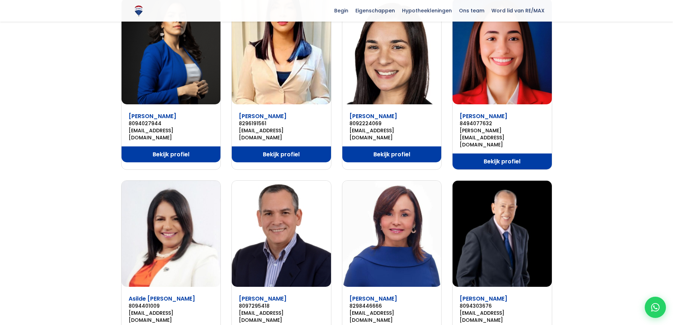
click at [503, 157] on font "Bekijk profiel" at bounding box center [502, 161] width 37 height 8
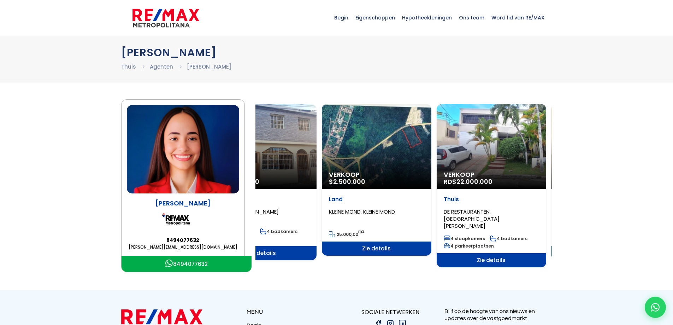
click at [438, 170] on div "Verkoop RD$ 22.000.000" at bounding box center [492, 146] width 110 height 85
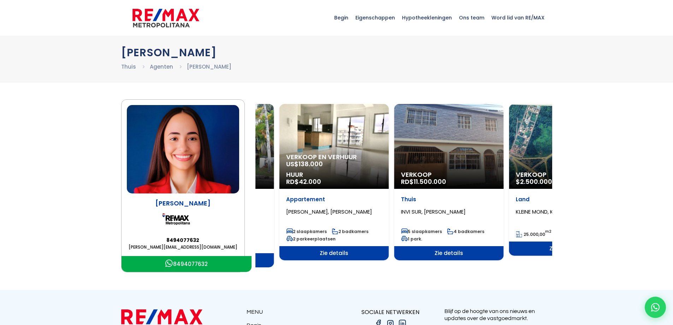
click at [442, 170] on div "Verkoop RD$ 11.500.000" at bounding box center [449, 146] width 110 height 85
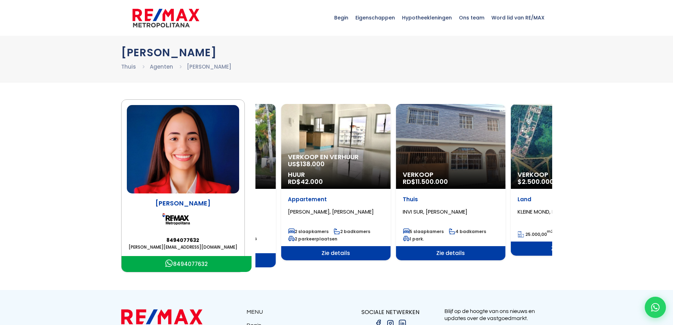
click at [378, 172] on div "Verkoop en verhuur US$ 138.000 Huur RD$ 42.000" at bounding box center [336, 170] width 110 height 35
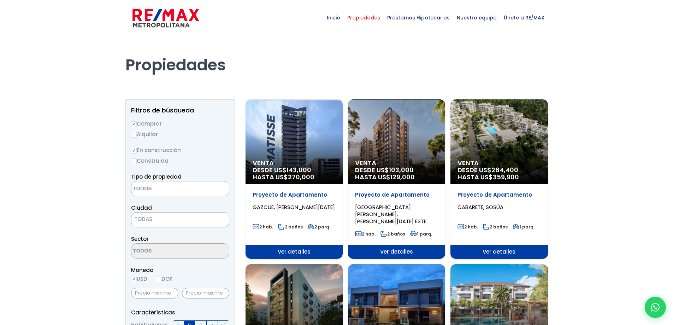
select select
click at [479, 18] on span "Nuestro equipo" at bounding box center [477, 17] width 47 height 21
select select
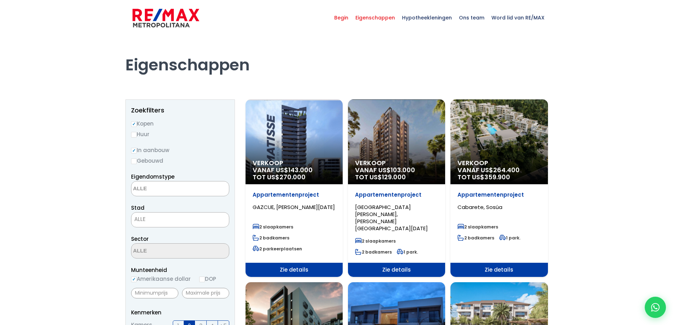
click at [344, 17] on font "Begin" at bounding box center [341, 17] width 14 height 7
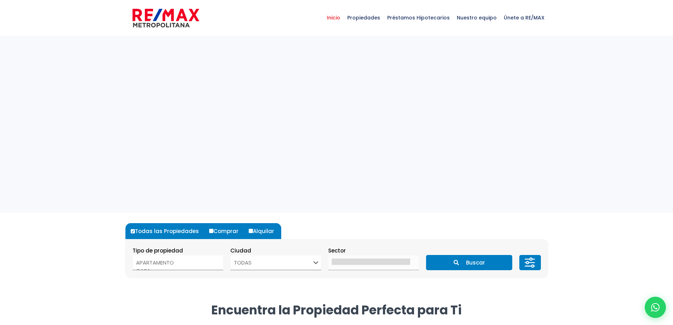
select select
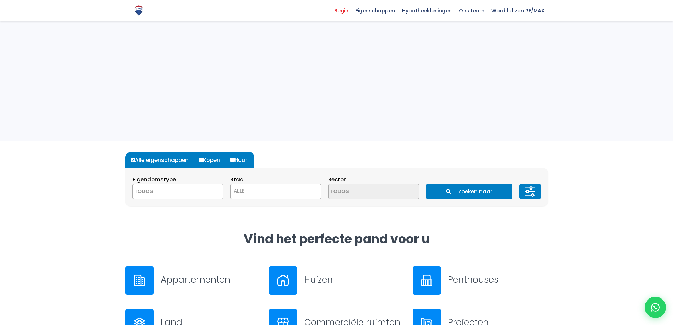
click at [464, 192] on font "Zoeken naar" at bounding box center [475, 191] width 34 height 7
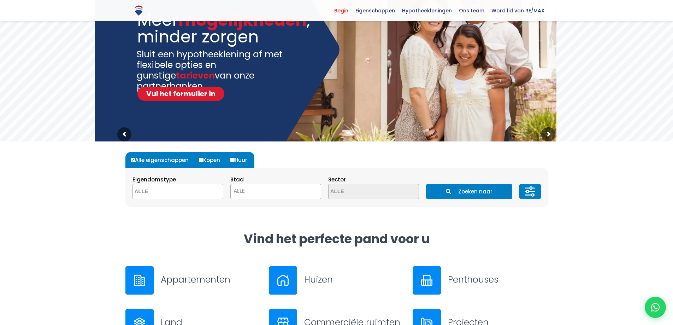
click at [467, 192] on font "Zoeken naar" at bounding box center [475, 191] width 34 height 7
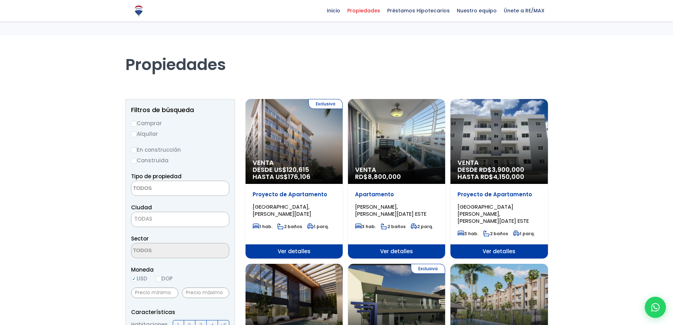
select select
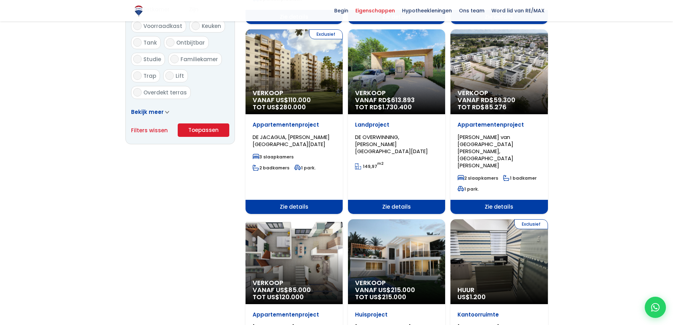
scroll to position [318, 0]
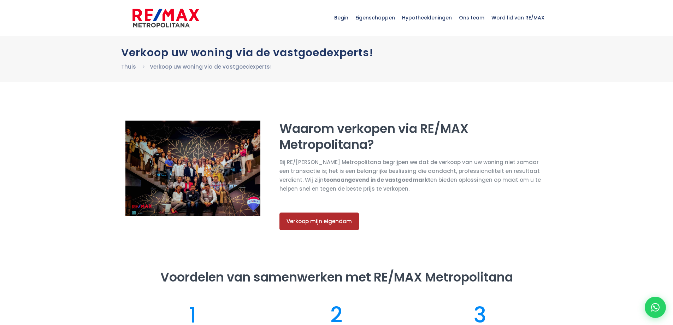
select select "BE"
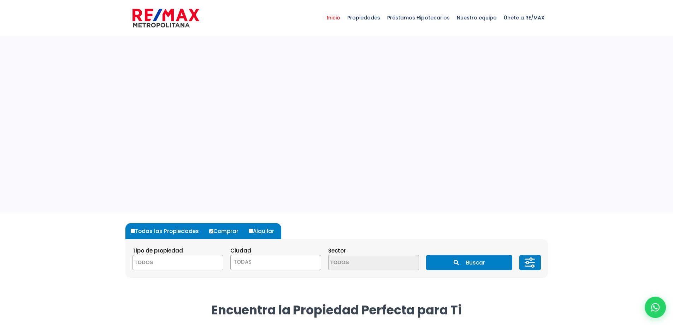
select select
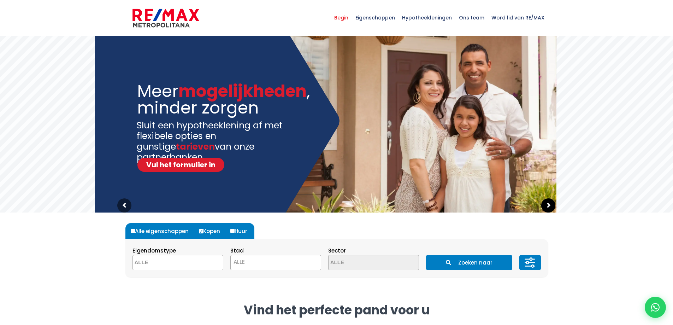
click at [546, 208] on sr7-arrow at bounding box center [549, 205] width 14 height 14
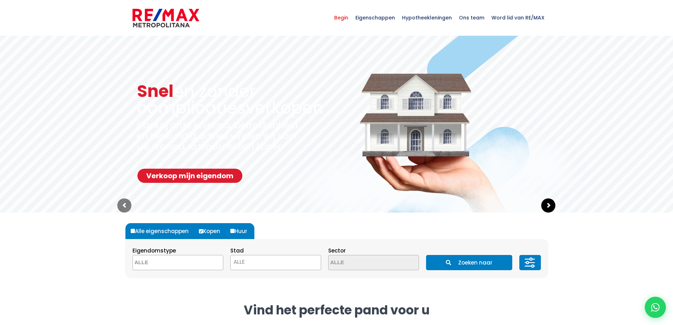
click at [549, 207] on sr7-arrow at bounding box center [549, 205] width 14 height 14
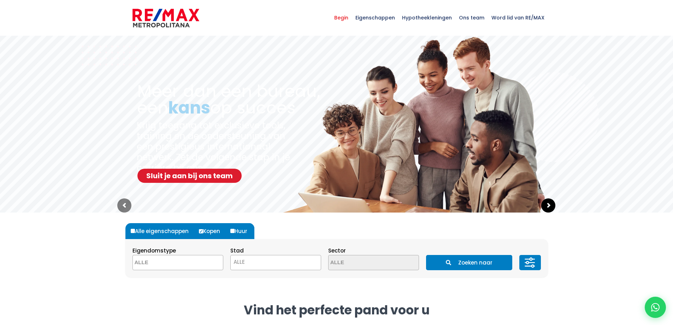
click at [550, 207] on sr7-arrow at bounding box center [549, 205] width 14 height 14
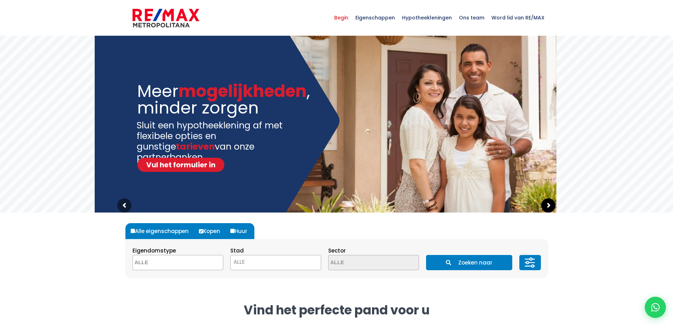
click at [551, 207] on sr7-arrow at bounding box center [549, 205] width 14 height 14
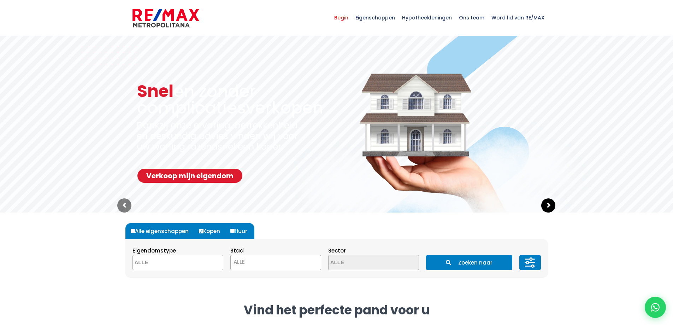
click at [551, 207] on sr7-arrow at bounding box center [549, 205] width 14 height 14
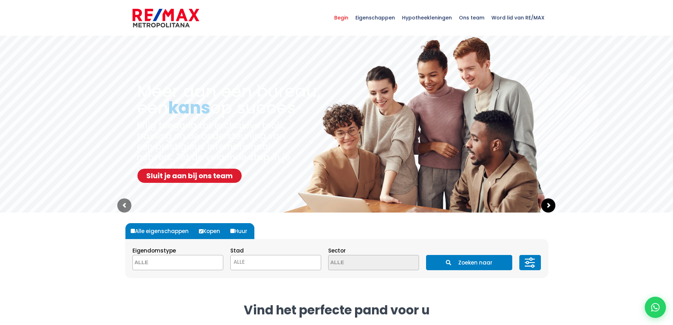
click at [551, 207] on sr7-arrow at bounding box center [549, 205] width 14 height 14
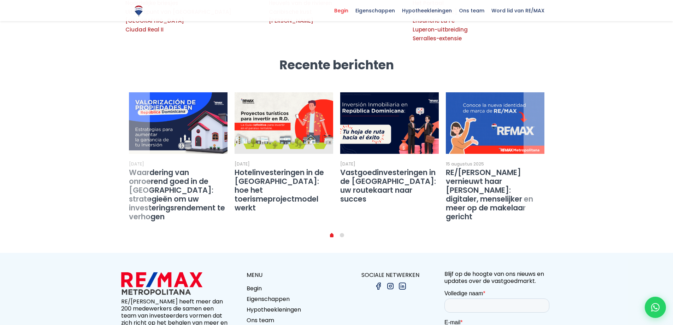
scroll to position [1273, 0]
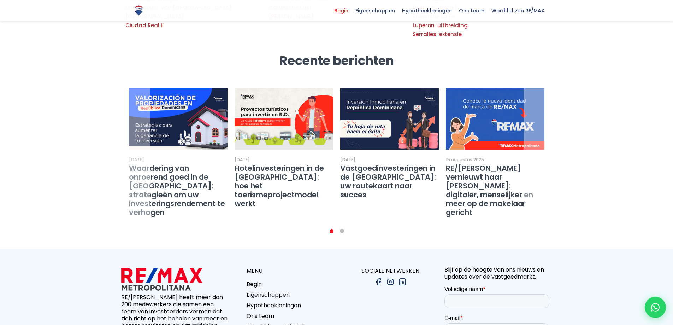
click at [344, 229] on link "1" at bounding box center [342, 231] width 4 height 4
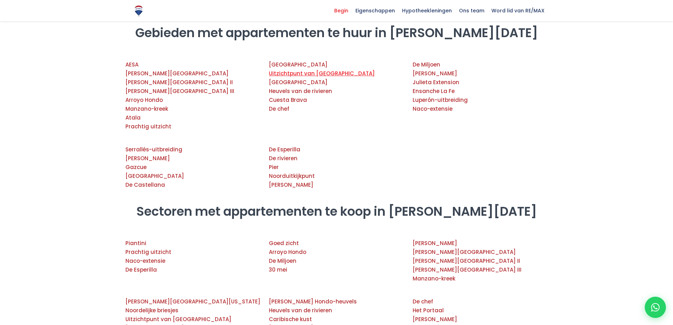
scroll to position [885, 0]
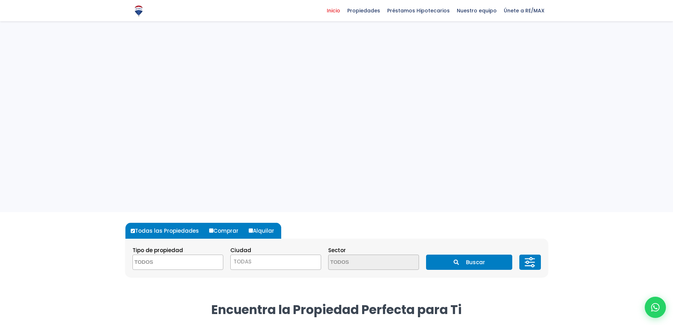
select select
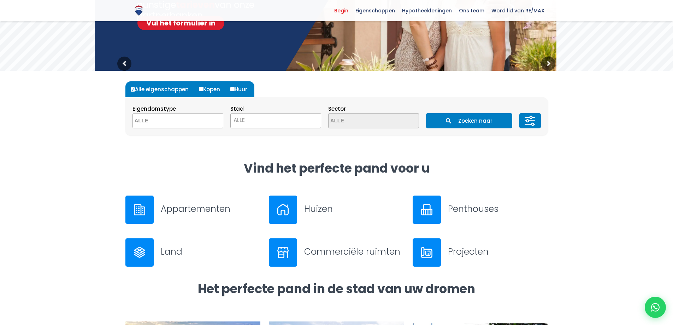
scroll to position [141, 0]
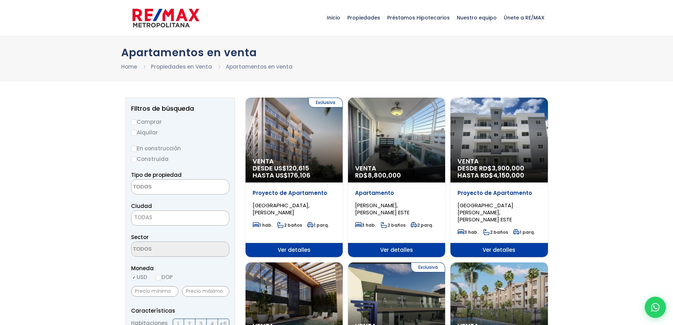
select select
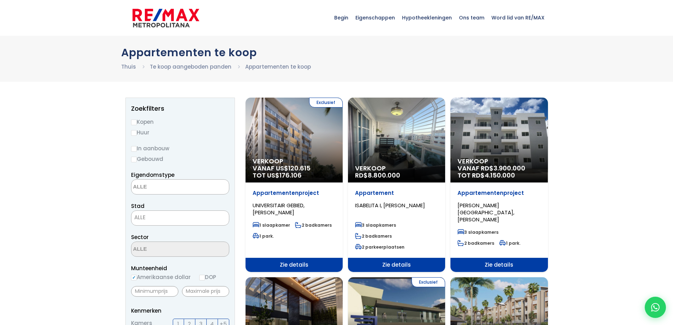
click at [136, 121] on input "Kopen" at bounding box center [134, 122] width 6 height 6
radio input "true"
click at [134, 148] on input "In aanbouw" at bounding box center [134, 149] width 6 height 6
radio input "true"
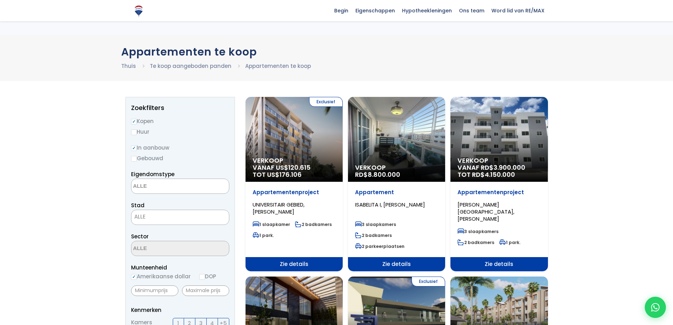
scroll to position [71, 0]
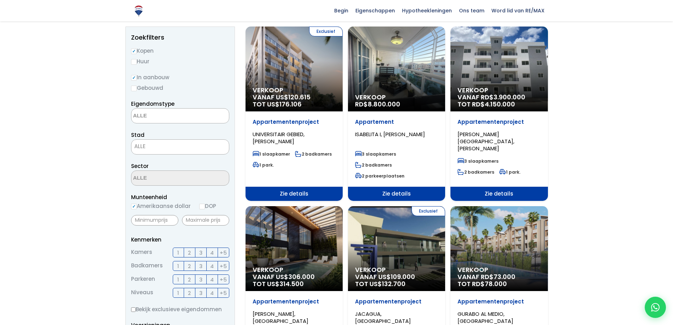
click at [165, 113] on textarea "Zoekopdracht" at bounding box center [166, 116] width 69 height 15
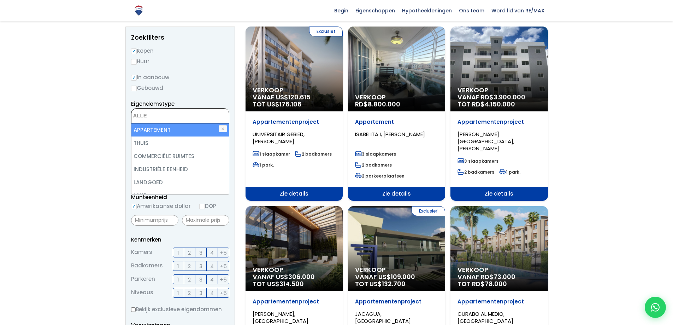
click at [164, 129] on font "APPARTEMENT" at bounding box center [152, 129] width 37 height 7
select select "apartment"
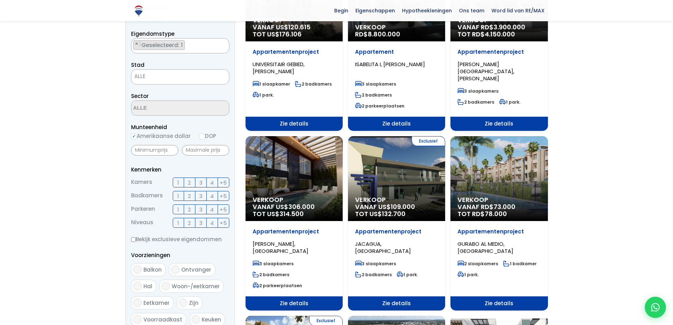
scroll to position [141, 0]
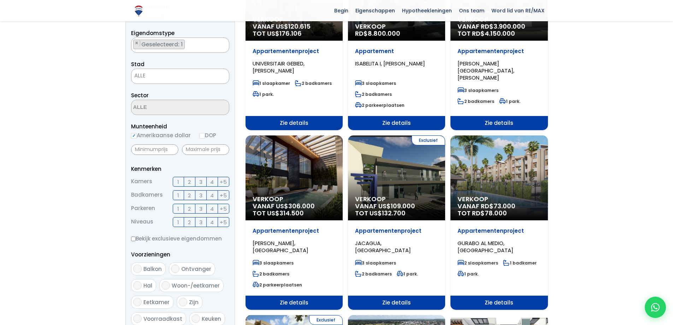
click at [188, 181] on font "2" at bounding box center [189, 181] width 3 height 7
click at [0, 0] on input "2" at bounding box center [0, 0] width 0 height 0
click at [189, 197] on font "2" at bounding box center [189, 195] width 3 height 7
click at [0, 0] on input "2" at bounding box center [0, 0] width 0 height 0
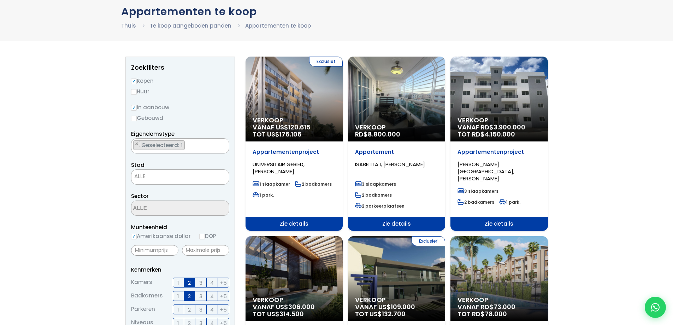
scroll to position [35, 0]
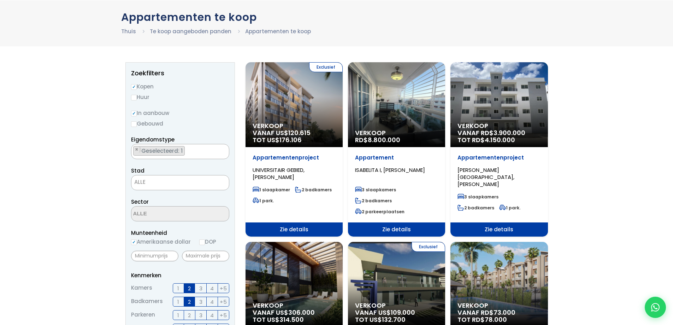
click at [155, 185] on span "ALLE" at bounding box center [181, 182] width 98 height 10
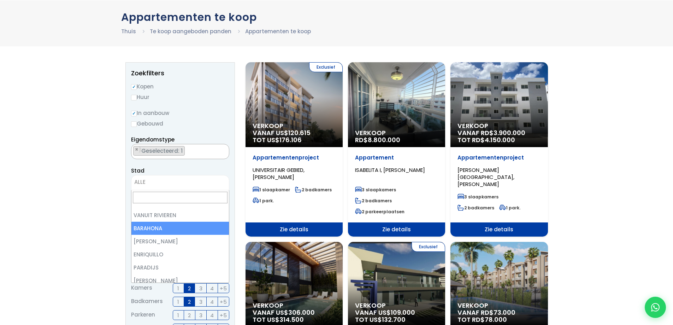
scroll to position [283, 0]
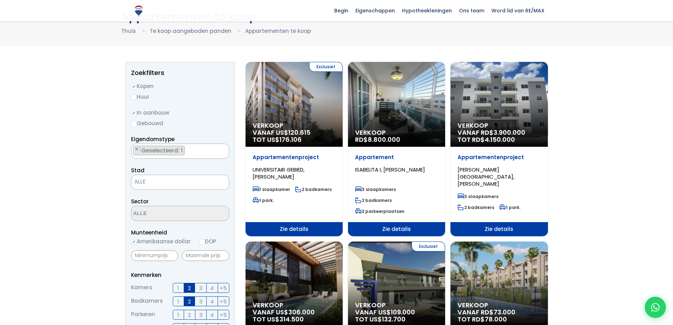
scroll to position [106, 0]
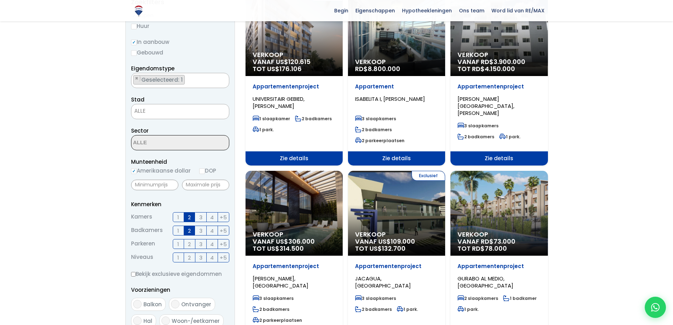
click at [156, 113] on span "ALLE" at bounding box center [181, 111] width 98 height 10
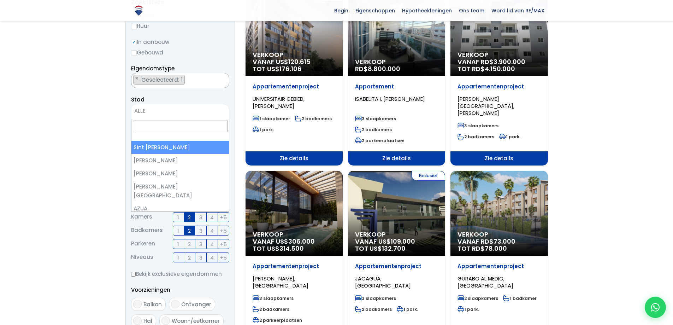
select select "1"
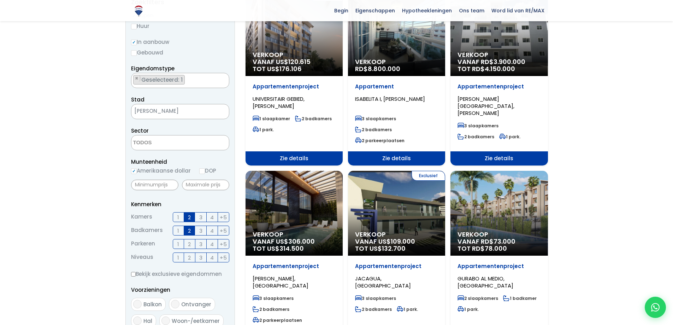
click at [165, 141] on textarea "Zoekopdracht" at bounding box center [166, 142] width 69 height 15
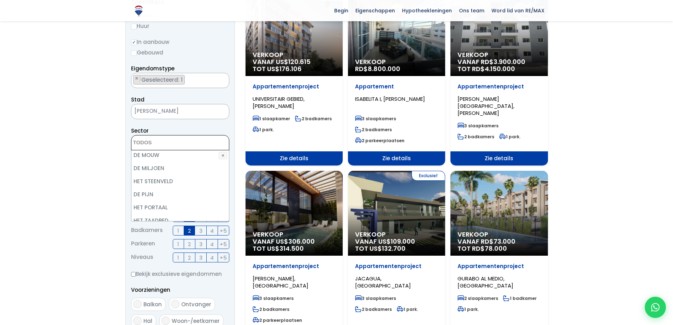
scroll to position [884, 0]
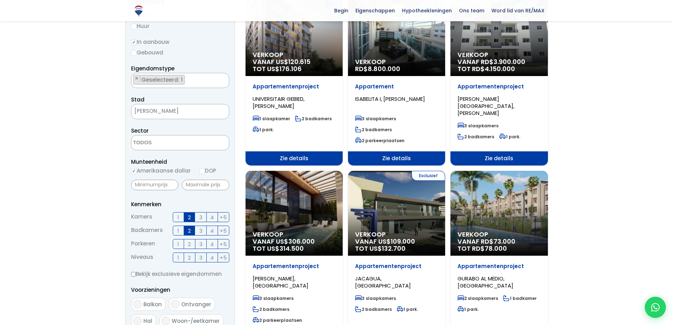
select select
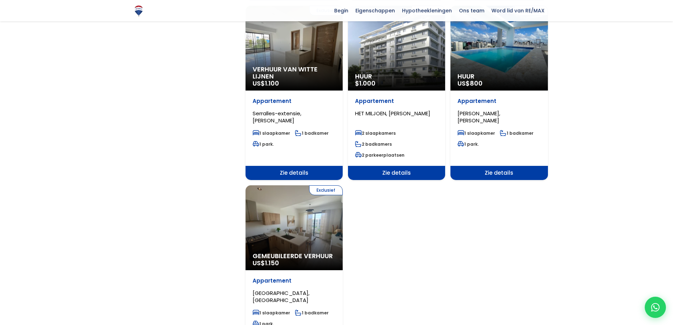
scroll to position [848, 0]
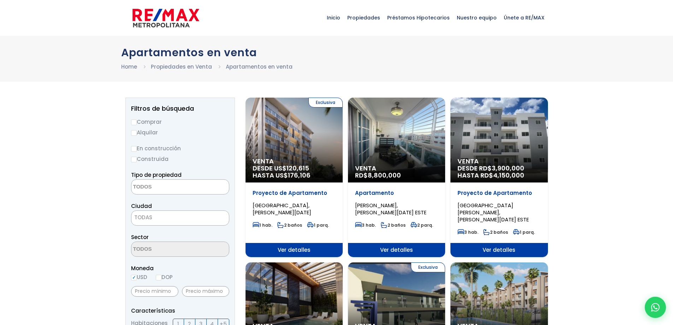
select select
